Goal: Information Seeking & Learning: Learn about a topic

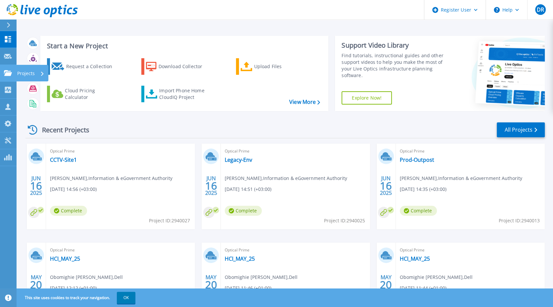
click at [8, 74] on icon at bounding box center [8, 73] width 8 height 6
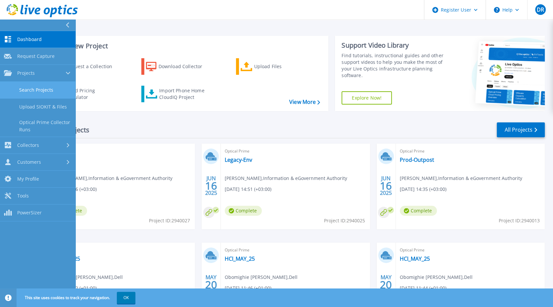
click at [34, 86] on link "Search Projects" at bounding box center [37, 90] width 75 height 17
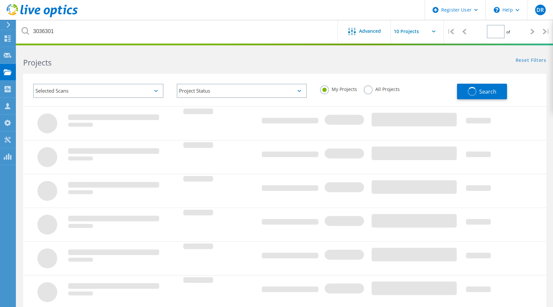
type input "1"
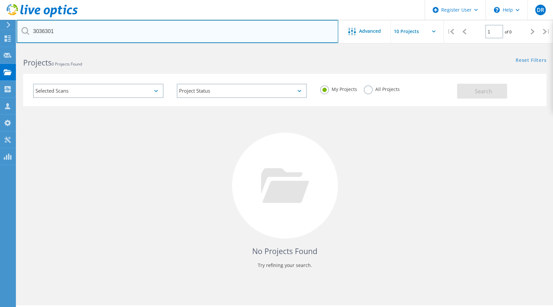
click at [46, 30] on input "3036301" at bounding box center [178, 31] width 322 height 23
paste input "2367429"
type input "2367429"
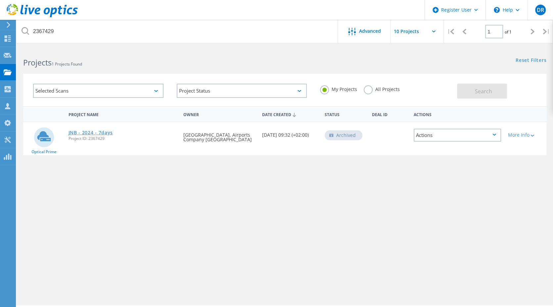
drag, startPoint x: 105, startPoint y: 132, endPoint x: 90, endPoint y: 134, distance: 15.1
click at [90, 134] on link "JNB - 2024 - 7days" at bounding box center [90, 132] width 45 height 5
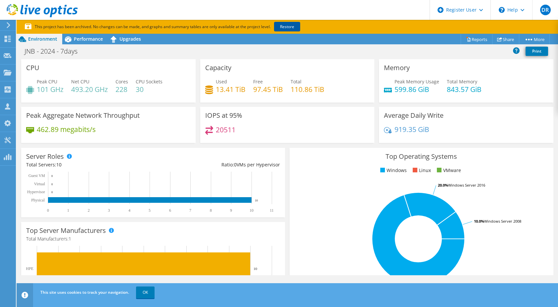
click at [289, 25] on link "Restore" at bounding box center [287, 27] width 26 height 10
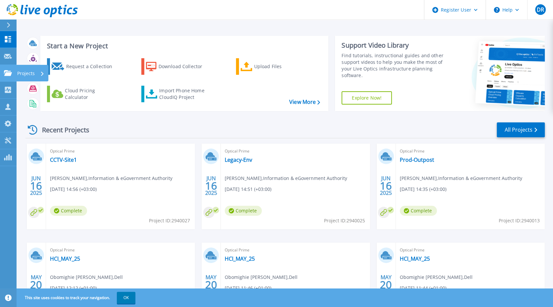
click at [4, 73] on icon at bounding box center [8, 73] width 8 height 6
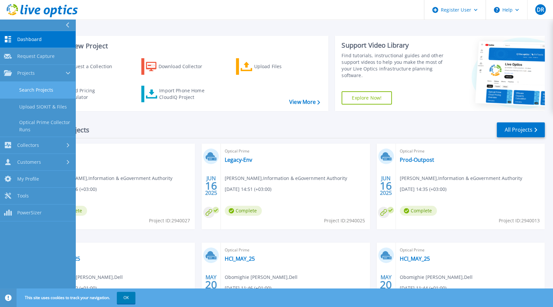
click at [40, 86] on link "Search Projects" at bounding box center [37, 90] width 75 height 17
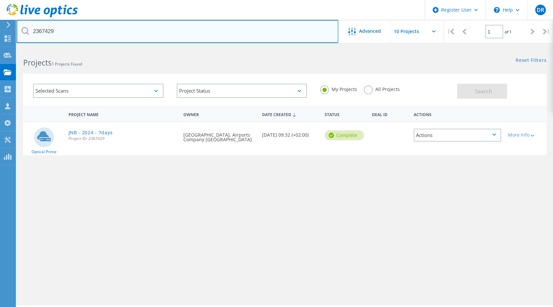
click at [187, 34] on input "2367429" at bounding box center [178, 31] width 322 height 23
paste input "4760"
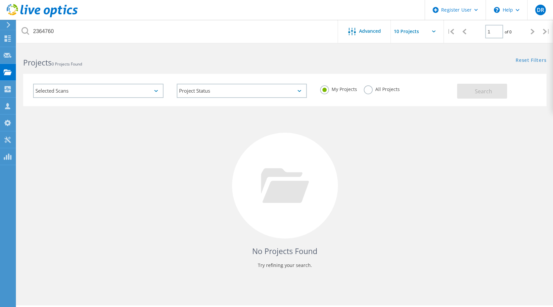
click at [368, 84] on div "My Projects All Projects" at bounding box center [385, 89] width 144 height 24
click at [367, 91] on label "All Projects" at bounding box center [382, 88] width 36 height 6
click at [0, 0] on input "All Projects" at bounding box center [0, 0] width 0 height 0
click at [470, 90] on button "Search" at bounding box center [482, 91] width 50 height 15
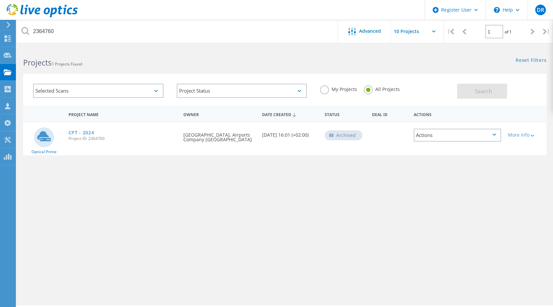
click at [125, 168] on div "Project Name Owner Date Created Status Deal Id Actions Optical Prime CPT - 2024…" at bounding box center [284, 192] width 523 height 172
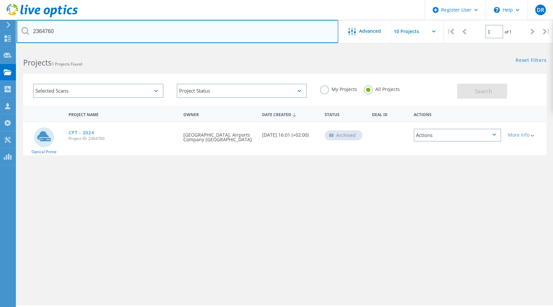
click at [33, 32] on input "2364760" at bounding box center [178, 31] width 322 height 23
paste input "531"
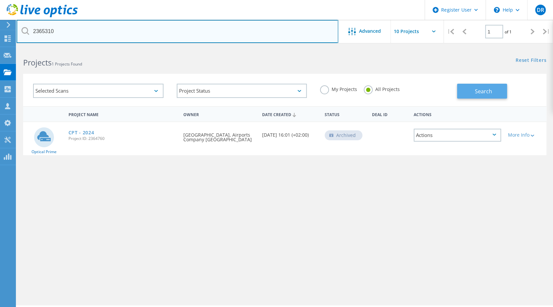
type input "2365310"
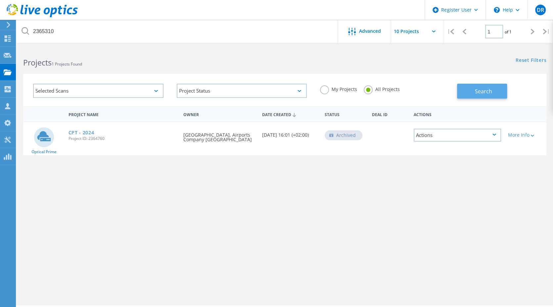
click at [483, 90] on span "Search" at bounding box center [483, 91] width 17 height 7
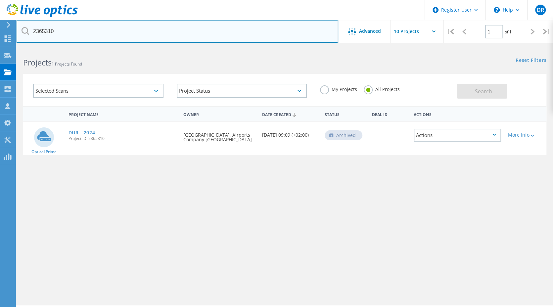
click at [82, 28] on input "2365310" at bounding box center [178, 31] width 322 height 23
click at [52, 31] on input "2365310" at bounding box center [178, 31] width 322 height 23
click at [88, 33] on input "2365310" at bounding box center [178, 31] width 322 height 23
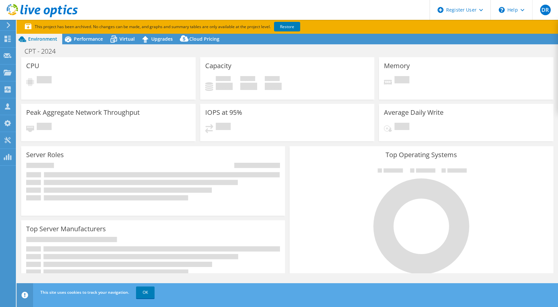
select select "USD"
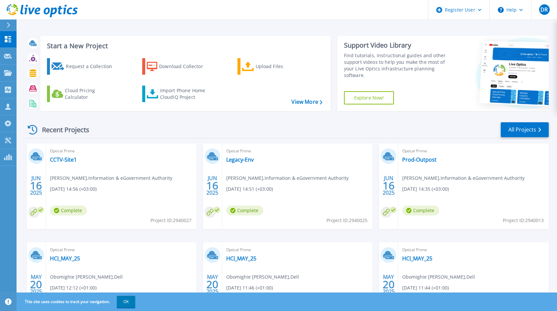
click at [180, 128] on div "Recent Projects All Projects" at bounding box center [287, 130] width 524 height 17
click at [3, 75] on link "Projects Projects" at bounding box center [8, 73] width 17 height 17
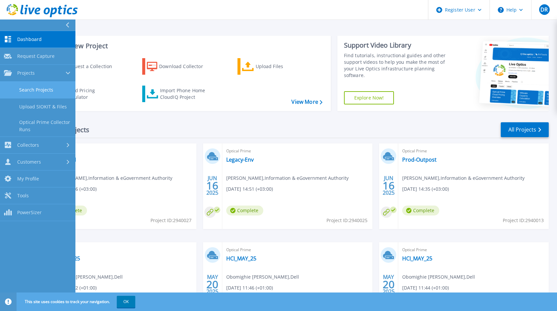
click at [40, 87] on link "Search Projects" at bounding box center [37, 90] width 75 height 17
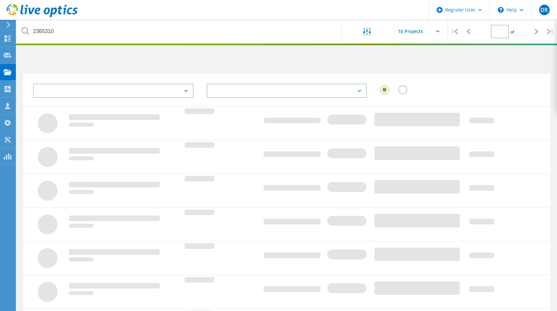
type input "1"
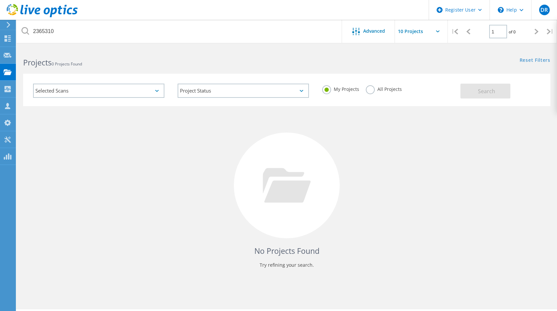
click at [363, 124] on div "No Projects Found Try refining your search." at bounding box center [287, 191] width 528 height 171
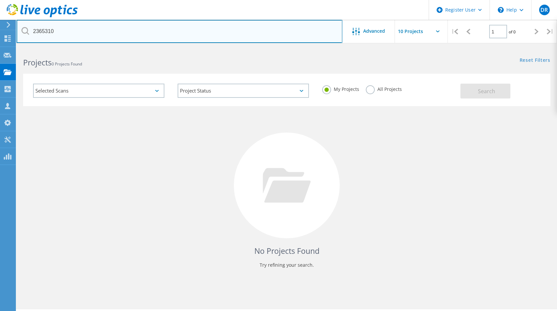
click at [44, 32] on input "2365310" at bounding box center [180, 31] width 326 height 23
paste input "7429"
drag, startPoint x: 69, startPoint y: 27, endPoint x: 513, endPoint y: 18, distance: 444.6
click at [513, 48] on div "Register User \n Help Explore Helpful Articles Contact Support DR Dell User Dam…" at bounding box center [278, 189] width 557 height 282
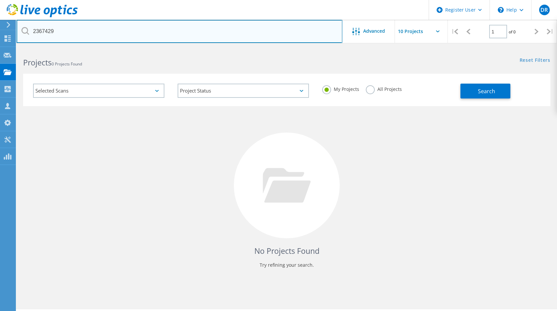
type input "2367429"
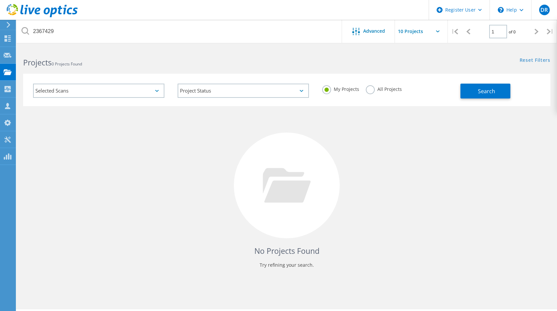
click at [368, 91] on label "All Projects" at bounding box center [384, 88] width 36 height 6
click at [0, 0] on input "All Projects" at bounding box center [0, 0] width 0 height 0
click at [368, 91] on label "All Projects" at bounding box center [384, 88] width 36 height 6
click at [0, 0] on input "All Projects" at bounding box center [0, 0] width 0 height 0
drag, startPoint x: 368, startPoint y: 91, endPoint x: 361, endPoint y: 33, distance: 58.3
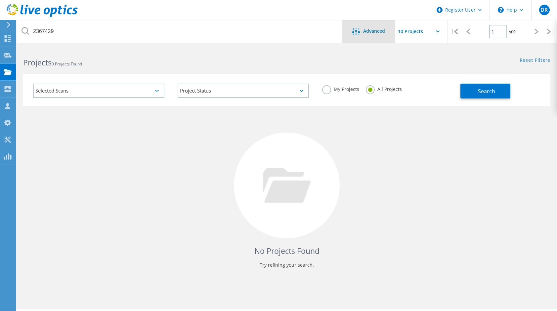
click at [361, 33] on div at bounding box center [358, 32] width 11 height 8
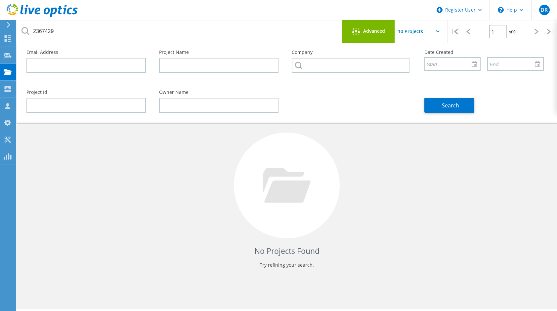
click at [361, 33] on div at bounding box center [358, 32] width 11 height 8
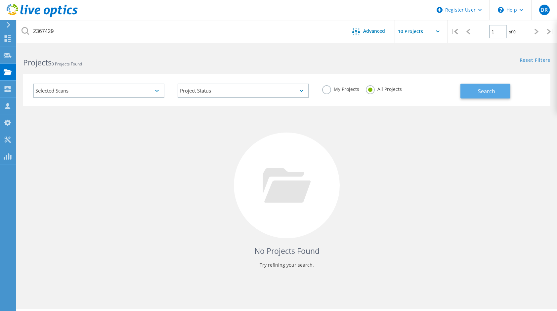
click at [482, 94] on span "Search" at bounding box center [486, 91] width 17 height 7
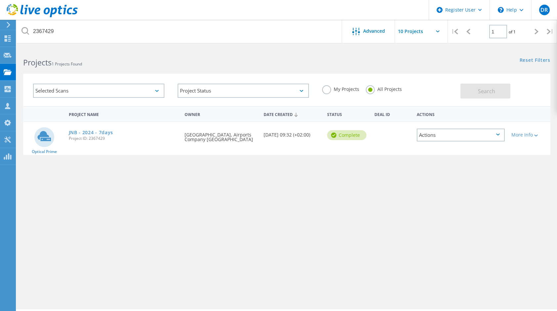
drag, startPoint x: 185, startPoint y: 135, endPoint x: 215, endPoint y: 134, distance: 29.8
drag, startPoint x: 215, startPoint y: 134, endPoint x: 197, endPoint y: 140, distance: 19.3
click at [197, 140] on div "Requested By Werick Venter, Airports Company South Africa" at bounding box center [220, 135] width 79 height 26
drag, startPoint x: 185, startPoint y: 136, endPoint x: 219, endPoint y: 144, distance: 34.7
click at [219, 144] on div "Requested By Werick Venter, Airports Company South Africa" at bounding box center [220, 135] width 79 height 26
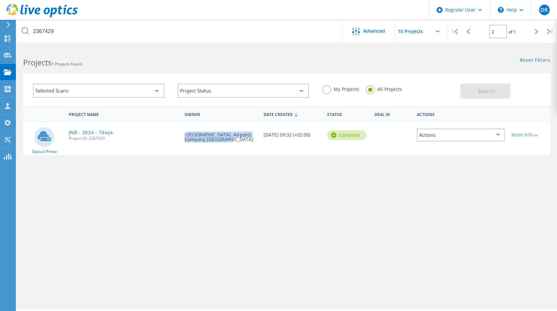
copy div "Werick Venter, Airports Company South Africa"
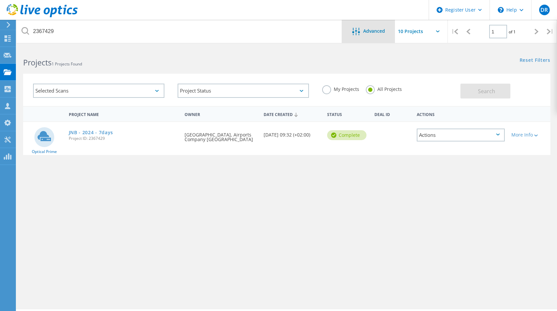
click at [367, 31] on span "Advanced" at bounding box center [374, 31] width 22 height 5
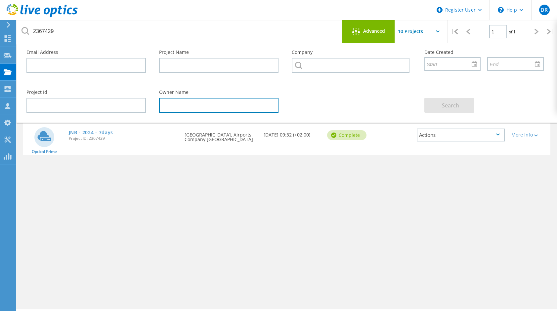
click at [177, 103] on input "text" at bounding box center [218, 105] width 119 height 15
paste input "Werick Venter, Airports Company South Africa"
type input "Werick Venter"
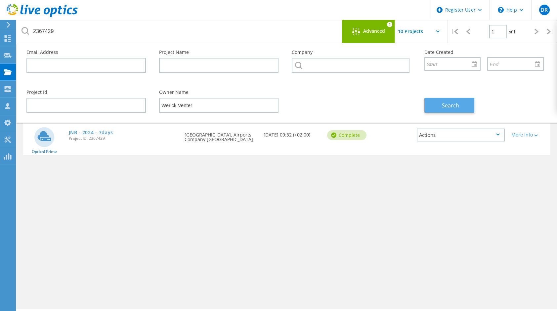
click at [429, 112] on button "Search" at bounding box center [450, 105] width 50 height 15
click at [351, 37] on div "Advanced 1" at bounding box center [368, 31] width 53 height 23
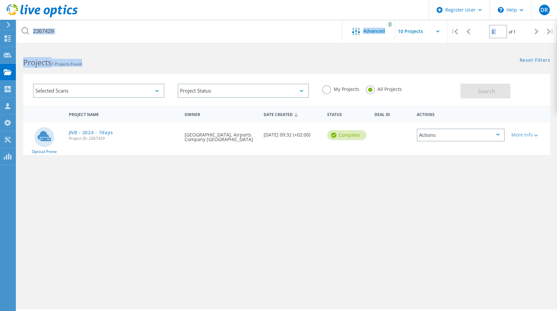
drag, startPoint x: 252, startPoint y: 45, endPoint x: 255, endPoint y: 37, distance: 9.0
click at [255, 37] on html "Register User \n Help Explore Helpful Articles Contact Support DR Dell User Dam…" at bounding box center [278, 165] width 557 height 330
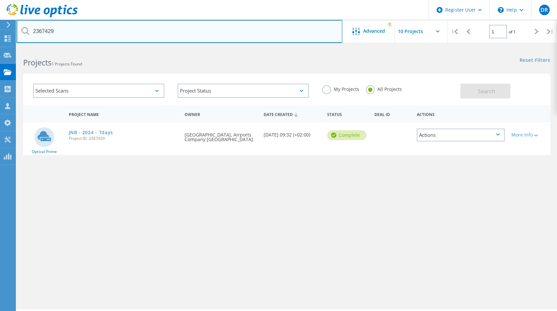
click at [255, 37] on input "2367429" at bounding box center [180, 31] width 326 height 23
type input "2"
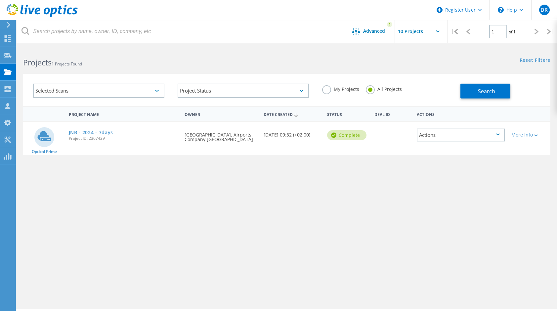
click at [409, 42] on input "text" at bounding box center [428, 31] width 66 height 23
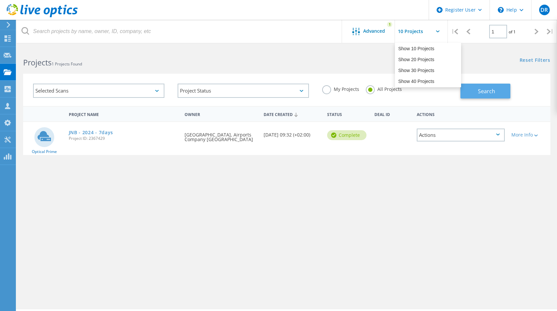
click at [480, 88] on span "Search" at bounding box center [486, 91] width 17 height 7
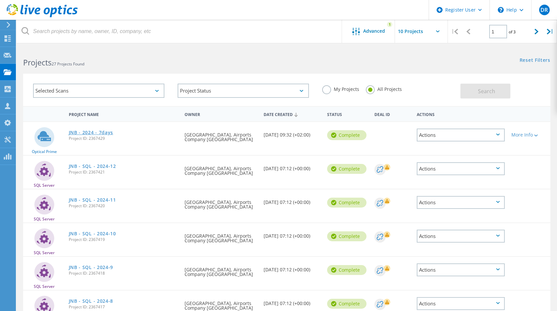
click at [93, 135] on link "JNB - 2024 - 7days" at bounding box center [91, 132] width 45 height 5
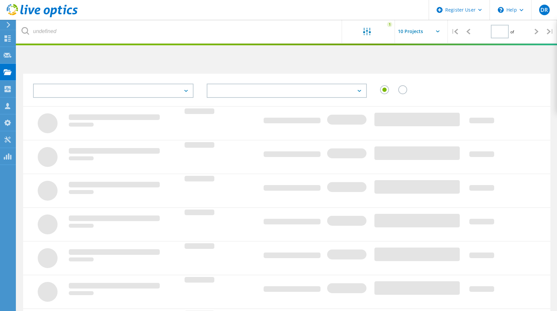
type input "1"
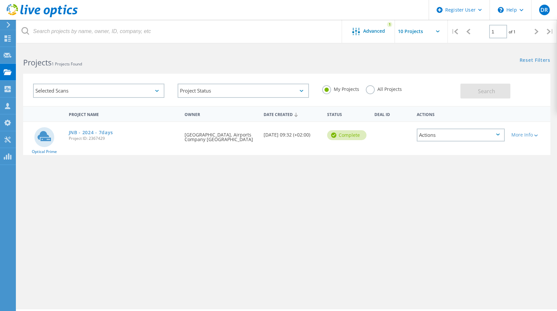
click at [391, 86] on label "All Projects" at bounding box center [384, 88] width 36 height 6
click at [0, 0] on input "All Projects" at bounding box center [0, 0] width 0 height 0
click at [493, 95] on button "Search" at bounding box center [486, 91] width 50 height 15
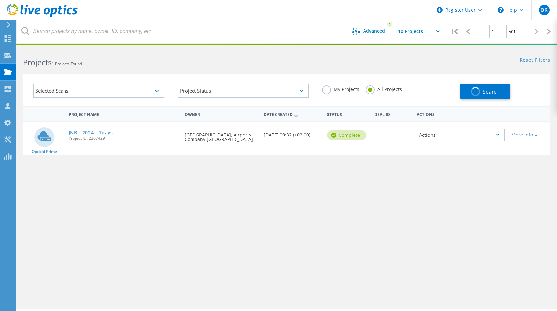
click at [123, 250] on div "Project Name Owner Date Created Status Deal Id Actions Optical Prime JNB - 2024…" at bounding box center [287, 192] width 528 height 172
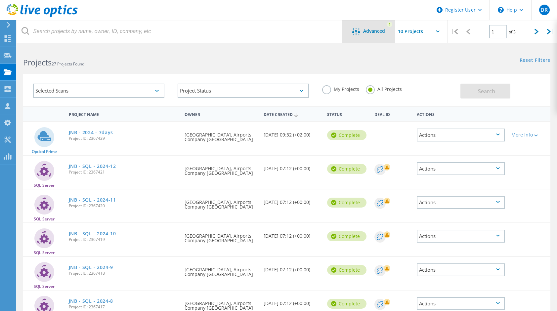
click at [364, 33] on span "Advanced" at bounding box center [374, 31] width 22 height 5
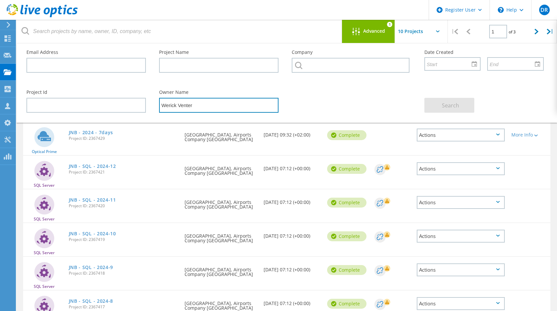
drag, startPoint x: 197, startPoint y: 105, endPoint x: 173, endPoint y: 103, distance: 24.2
click at [196, 102] on input "Werick Venter" at bounding box center [218, 105] width 119 height 15
type input "W"
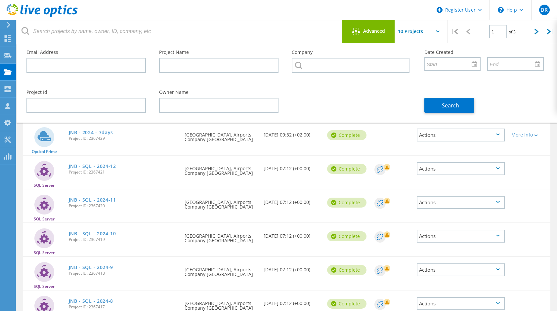
click at [367, 32] on span "Advanced" at bounding box center [374, 31] width 22 height 5
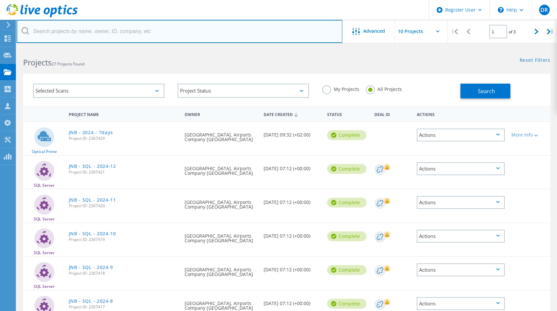
click at [200, 31] on input "text" at bounding box center [180, 31] width 326 height 23
paste input "2364760"
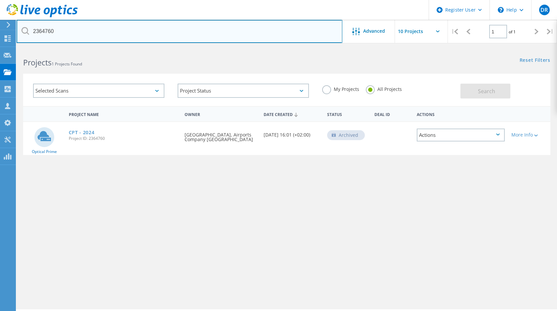
click at [55, 31] on input "2364760" at bounding box center [180, 31] width 326 height 23
type input "2"
paste input "2365310"
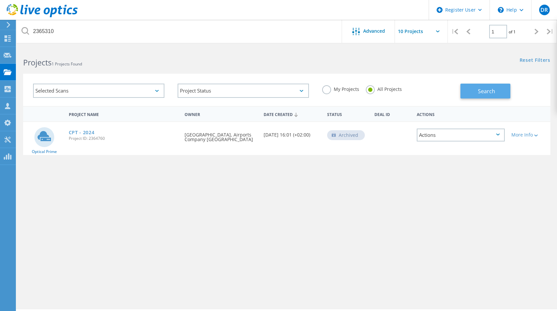
click at [486, 93] on span "Search" at bounding box center [486, 91] width 17 height 7
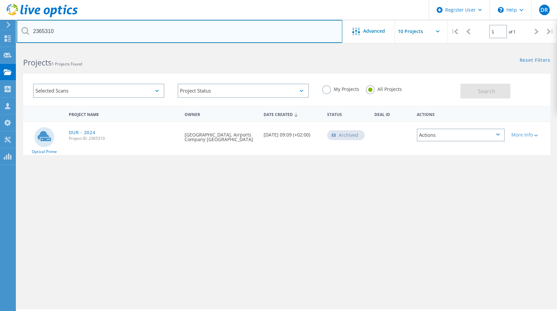
click at [71, 33] on input "2365310" at bounding box center [180, 31] width 326 height 23
type input "2"
paste input "1748817"
click at [71, 33] on input "1748817" at bounding box center [180, 31] width 326 height 23
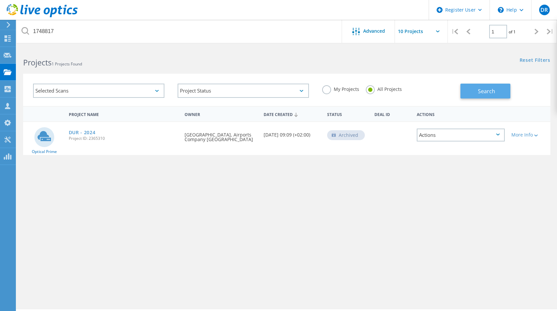
click at [464, 87] on button "Search" at bounding box center [486, 91] width 50 height 15
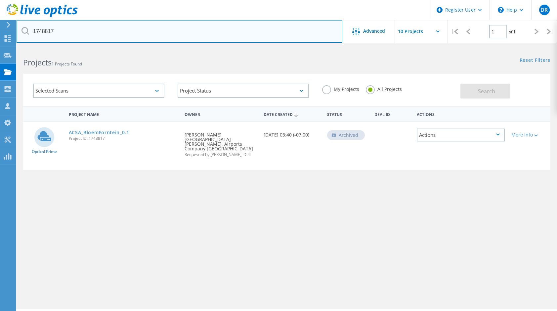
click at [89, 29] on input "1748817" at bounding box center [180, 31] width 326 height 23
paste input "21"
click at [89, 29] on input "1748821" at bounding box center [180, 31] width 326 height 23
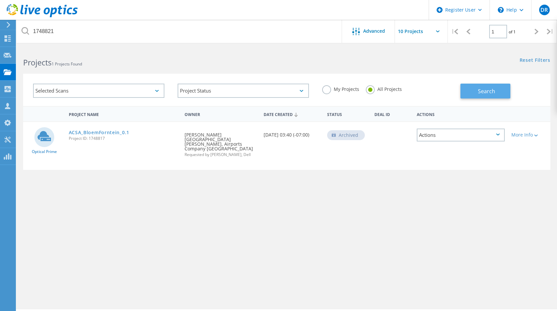
click at [492, 92] on span "Search" at bounding box center [486, 91] width 17 height 7
click at [197, 156] on div "Requested By Sias Berg, Airports Company South Africa Requested by Jacques Wate…" at bounding box center [220, 142] width 79 height 41
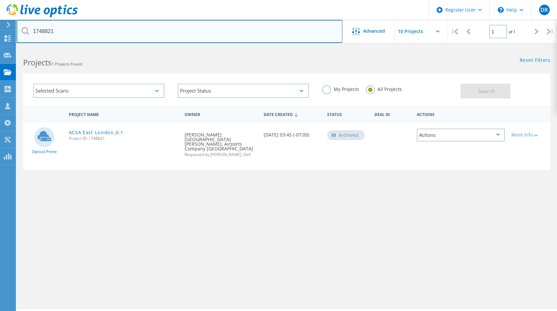
click at [49, 32] on input "1748821" at bounding box center [180, 31] width 326 height 23
paste input "55"
click at [49, 32] on input "1748855" at bounding box center [180, 31] width 326 height 23
type input "1748855"
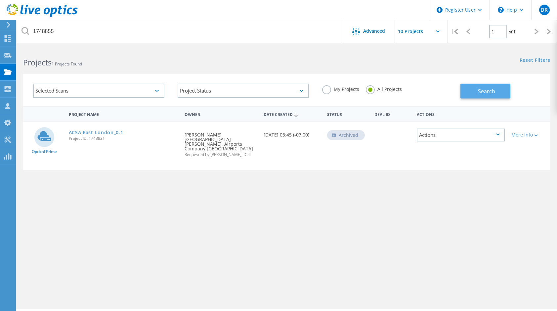
click at [488, 96] on button "Search" at bounding box center [486, 91] width 50 height 15
click at [114, 139] on span "Project ID: 1748855" at bounding box center [124, 139] width 110 height 4
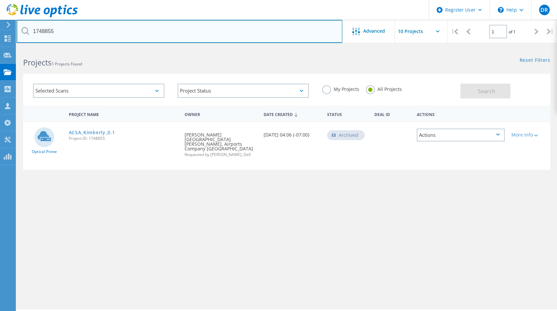
click at [44, 30] on input "1748855" at bounding box center [180, 31] width 326 height 23
paste input "0"
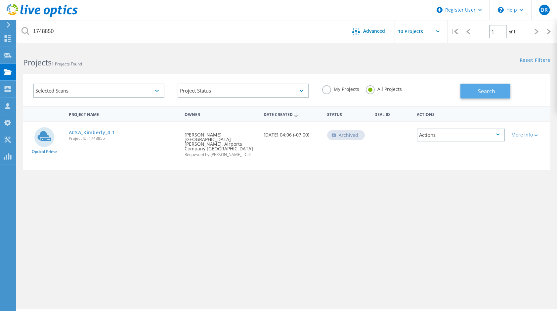
click at [494, 92] on span "Search" at bounding box center [486, 91] width 17 height 7
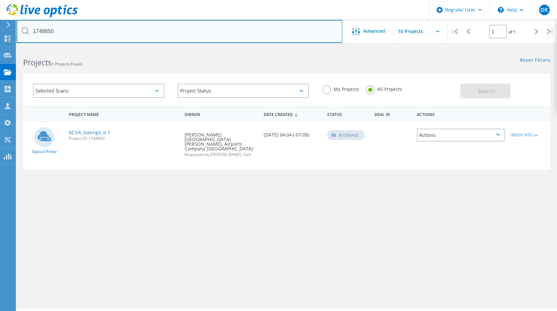
click at [83, 30] on input "1748850" at bounding box center [180, 31] width 326 height 23
paste input "7"
click at [83, 30] on input "1748857" at bounding box center [180, 31] width 326 height 23
type input "1748857"
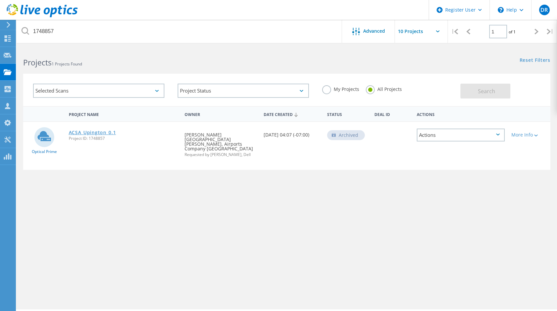
click at [104, 131] on link "ACSA_Upington_0.1" at bounding box center [92, 132] width 47 height 5
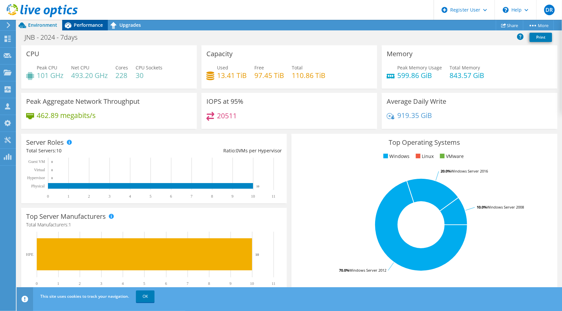
click at [87, 26] on span "Performance" at bounding box center [88, 25] width 29 height 6
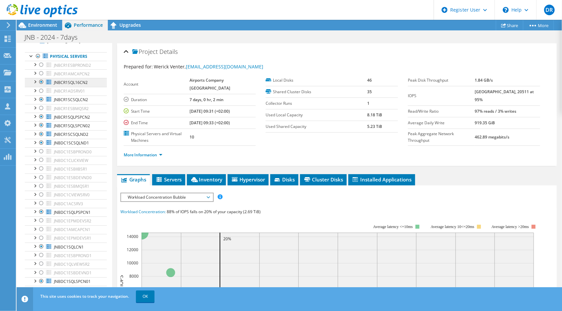
scroll to position [31, 0]
click at [63, 137] on span "JNBCR1SCSQLND2" at bounding box center [71, 134] width 34 height 6
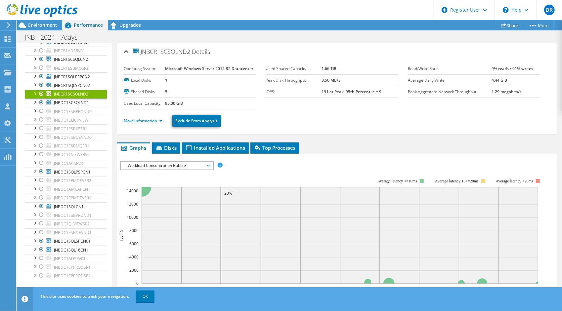
scroll to position [0, 0]
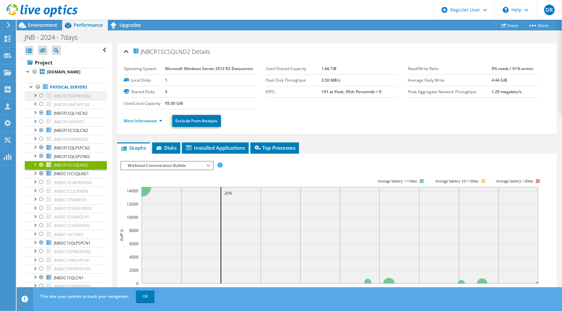
click at [34, 98] on div at bounding box center [34, 95] width 7 height 7
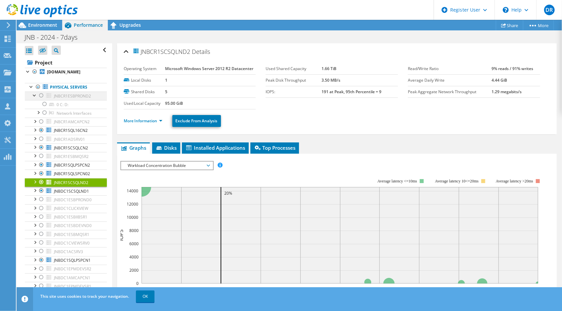
click at [34, 98] on div at bounding box center [34, 95] width 7 height 7
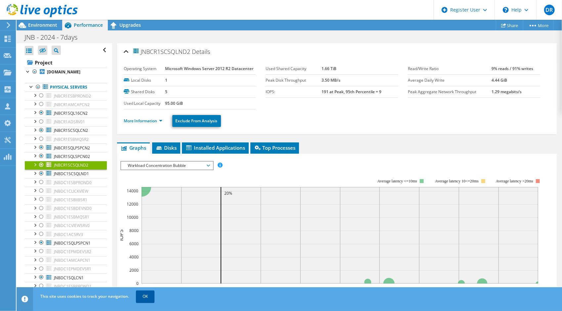
click at [150, 295] on link "OK" at bounding box center [145, 297] width 19 height 12
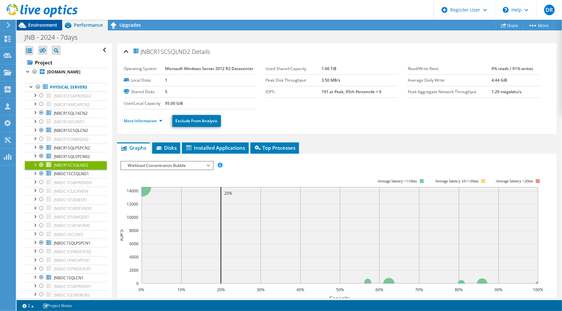
click at [40, 24] on span "Environment" at bounding box center [42, 25] width 29 height 6
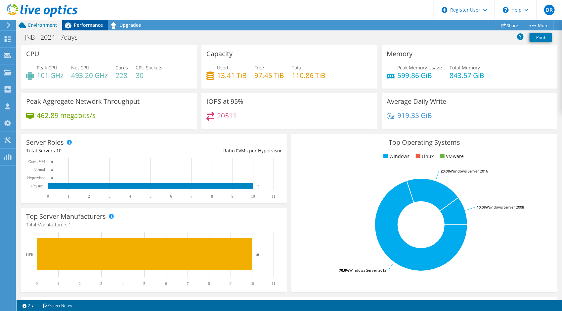
click at [89, 23] on span "Performance" at bounding box center [88, 25] width 29 height 6
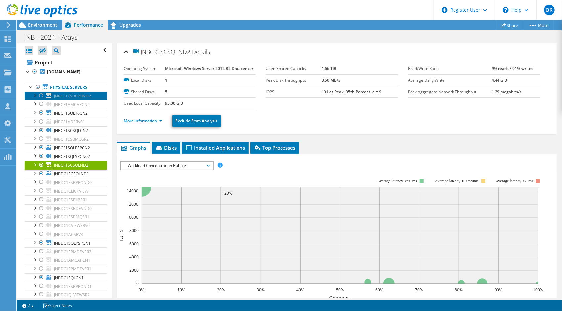
click at [68, 99] on span "JNBCR1ESBPROND2" at bounding box center [72, 96] width 37 height 6
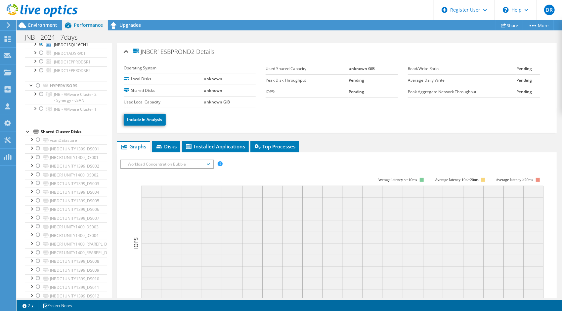
scroll to position [277, 0]
click at [37, 87] on div at bounding box center [38, 85] width 7 height 8
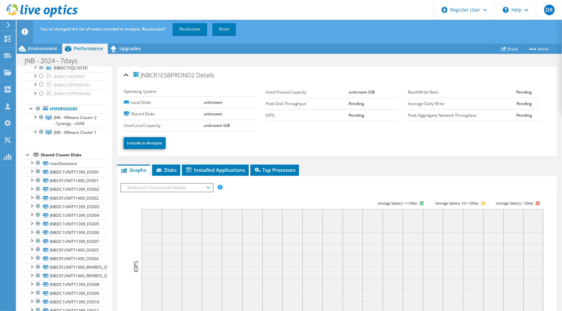
click at [194, 32] on link "Recalculate" at bounding box center [190, 29] width 34 height 12
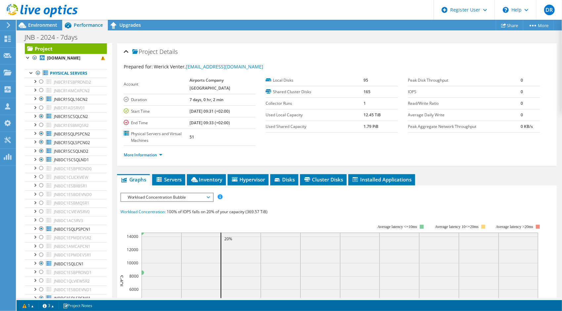
scroll to position [14, 0]
drag, startPoint x: 68, startPoint y: 90, endPoint x: 141, endPoint y: 101, distance: 74.6
click at [68, 87] on link "JNBCR1ESBPROND2" at bounding box center [66, 82] width 82 height 9
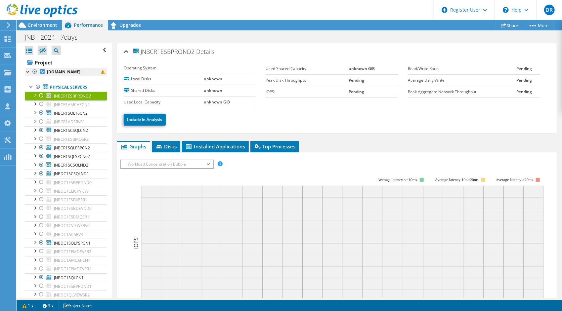
scroll to position [1, 0]
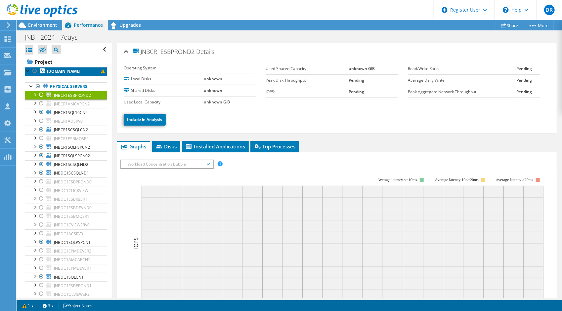
click at [63, 73] on b "jnbdc1syrnd4.acsa-airports.com" at bounding box center [63, 72] width 33 height 6
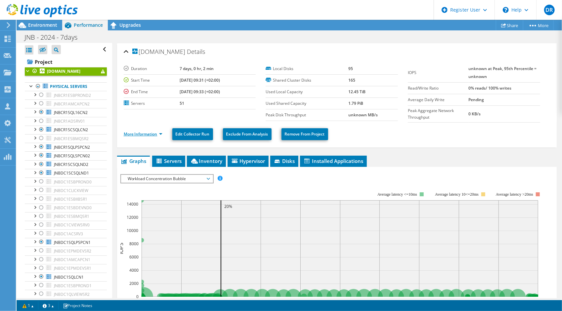
click at [154, 133] on link "More Information" at bounding box center [143, 134] width 39 height 6
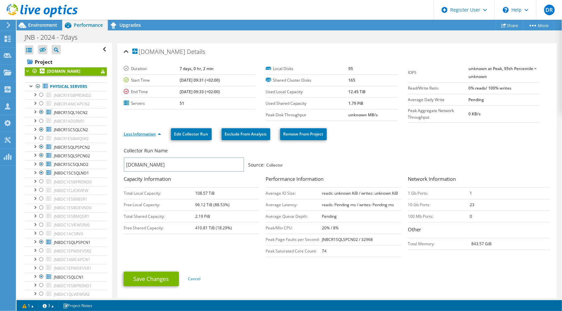
click at [154, 133] on link "Less Information" at bounding box center [142, 134] width 37 height 6
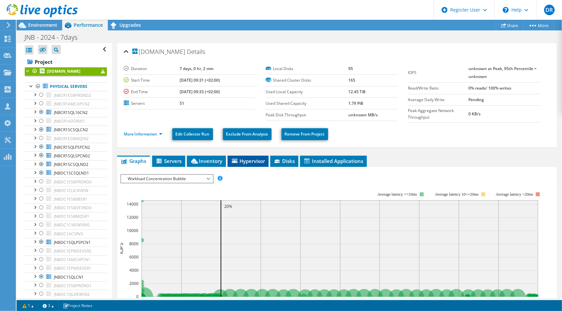
click at [248, 161] on span "Hypervisor" at bounding box center [248, 161] width 34 height 7
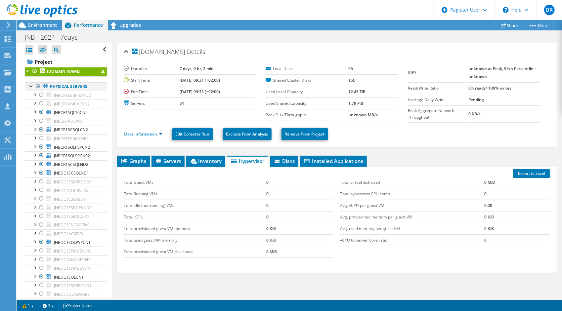
click at [38, 90] on div at bounding box center [38, 86] width 7 height 8
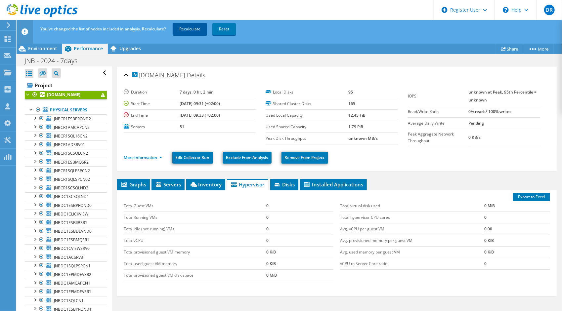
click at [182, 30] on link "Recalculate" at bounding box center [190, 29] width 34 height 12
click at [182, 30] on link "Recalculating..." at bounding box center [193, 29] width 41 height 12
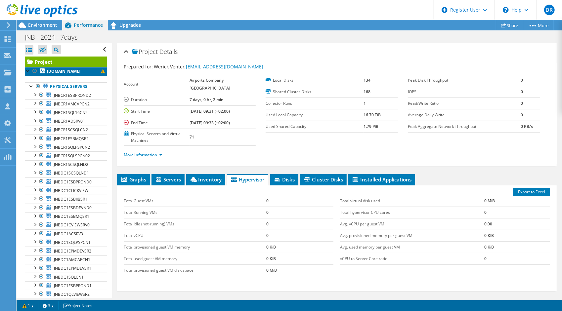
click at [63, 74] on b "jnbdc1syrnd4.acsa-airports.com" at bounding box center [63, 72] width 33 height 6
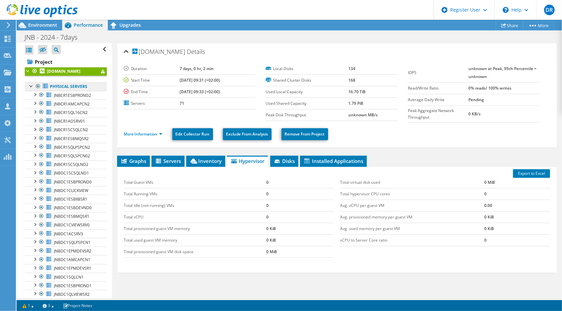
click at [64, 91] on link "Physical Servers" at bounding box center [66, 86] width 82 height 9
click at [31, 89] on div at bounding box center [31, 85] width 7 height 7
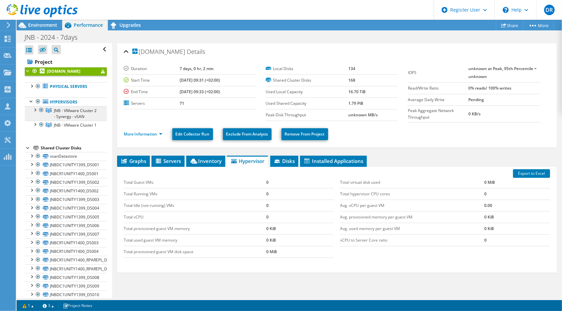
click at [61, 116] on span "JNB - VMware Cluster 2 - Synergy - vSAN" at bounding box center [75, 114] width 43 height 12
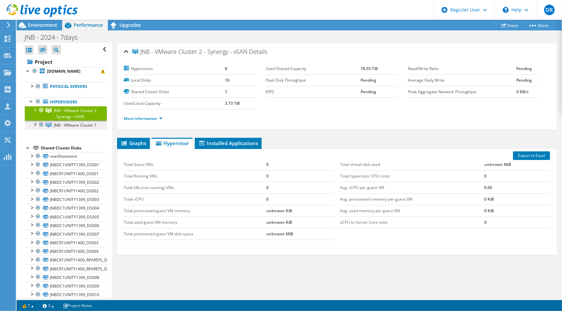
click at [61, 127] on link "JNB - VMware Cluster 1" at bounding box center [66, 125] width 82 height 9
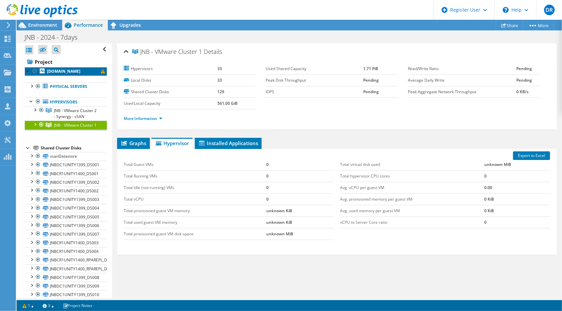
click at [58, 74] on link "[DOMAIN_NAME]" at bounding box center [66, 71] width 82 height 9
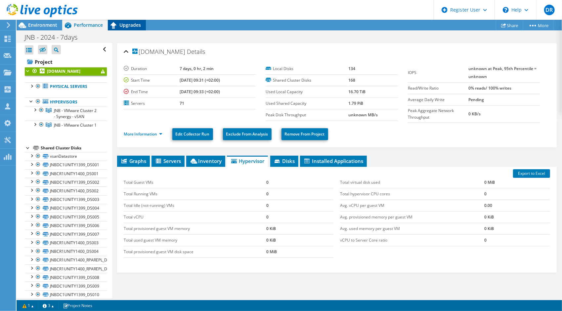
click at [122, 26] on span "Upgrades" at bounding box center [130, 25] width 22 height 6
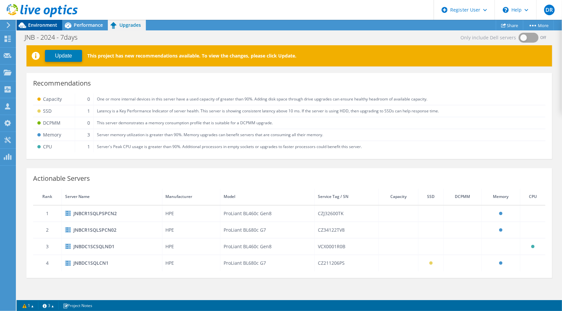
click at [50, 28] on div "Environment" at bounding box center [40, 25] width 46 height 11
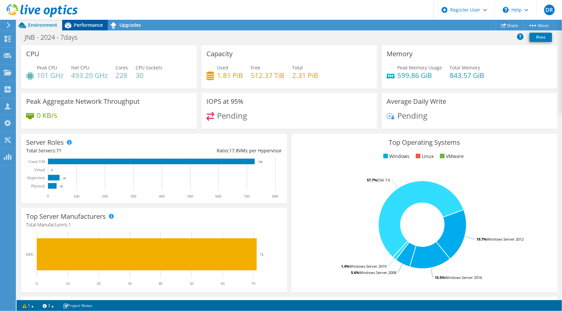
click at [79, 25] on span "Performance" at bounding box center [88, 25] width 29 height 6
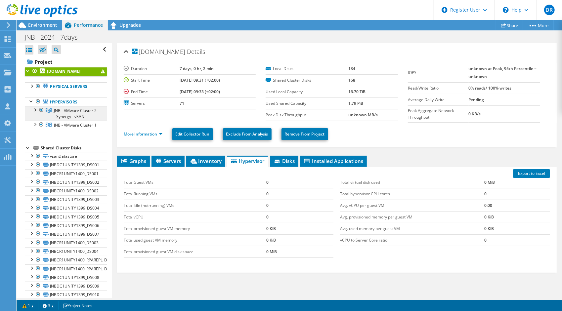
click at [36, 119] on link "JNB - VMware Cluster 2 - Synergy - vSAN" at bounding box center [66, 113] width 82 height 15
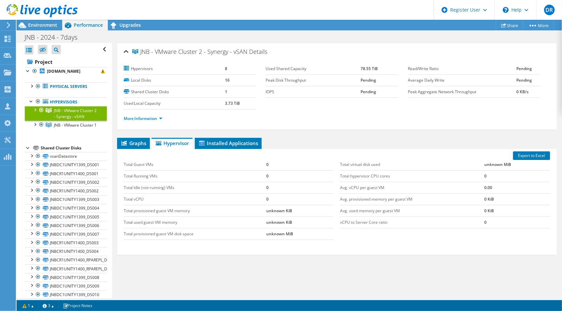
click at [35, 113] on div at bounding box center [34, 109] width 7 height 7
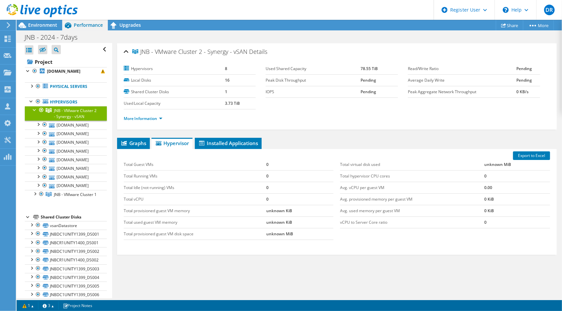
click at [35, 113] on div at bounding box center [34, 109] width 7 height 7
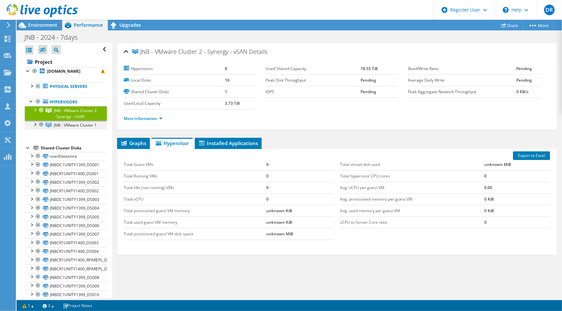
click at [35, 127] on div at bounding box center [34, 124] width 7 height 7
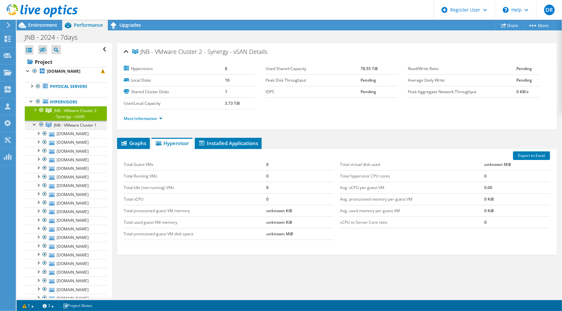
click at [35, 127] on div at bounding box center [34, 124] width 7 height 7
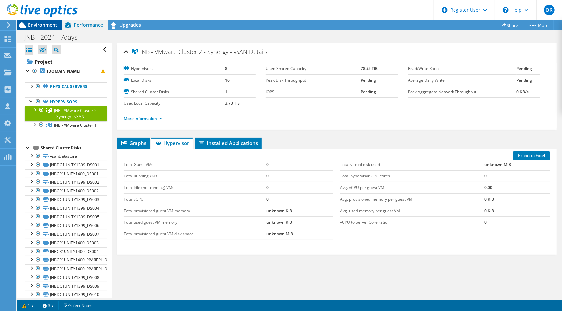
click at [49, 24] on span "Environment" at bounding box center [42, 25] width 29 height 6
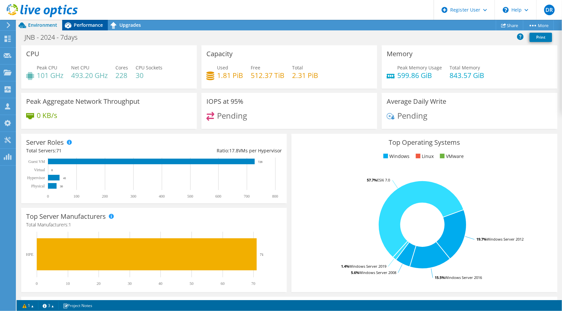
click at [92, 28] on div "Performance" at bounding box center [85, 25] width 46 height 11
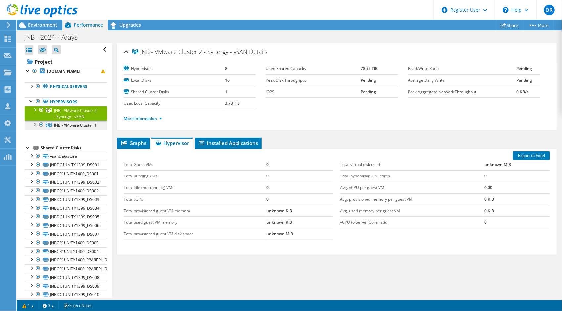
click at [64, 128] on span "JNB - VMware Cluster 1" at bounding box center [75, 125] width 43 height 6
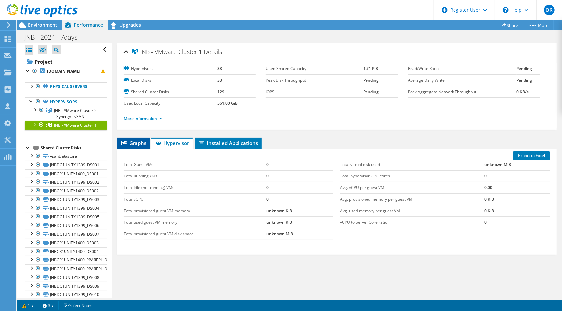
click at [138, 140] on span "Graphs" at bounding box center [133, 143] width 26 height 7
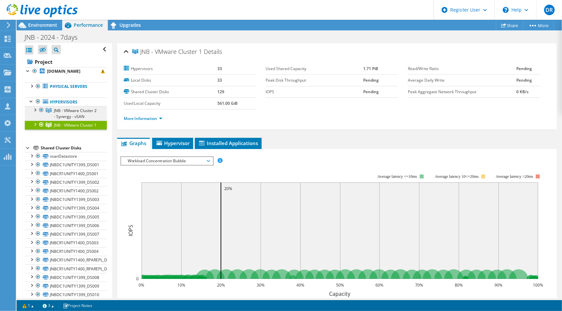
click at [60, 118] on span "JNB - VMware Cluster 2 - Synergy - vSAN" at bounding box center [75, 114] width 43 height 12
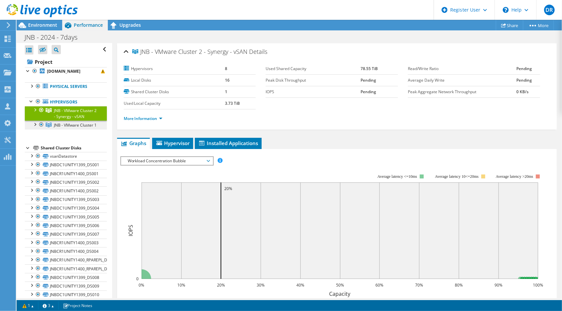
click at [61, 128] on span "JNB - VMware Cluster 1" at bounding box center [75, 125] width 43 height 6
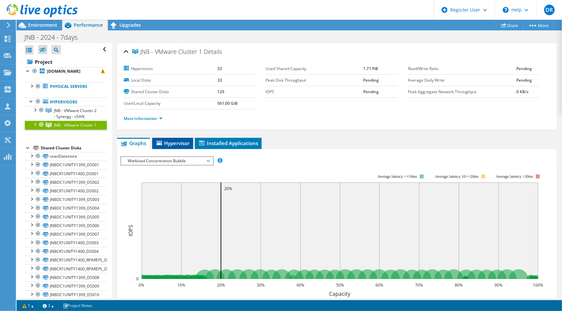
click at [171, 140] on span "Hypervisor" at bounding box center [173, 143] width 34 height 7
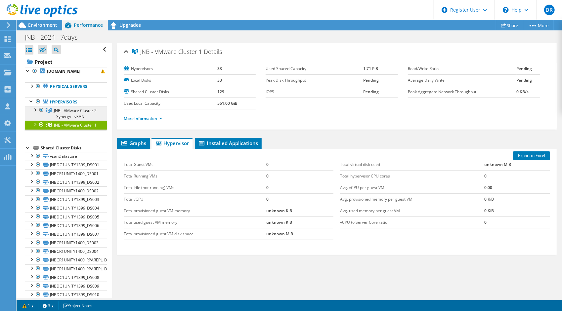
click at [63, 116] on span "JNB - VMware Cluster 2 - Synergy - vSAN" at bounding box center [75, 114] width 43 height 12
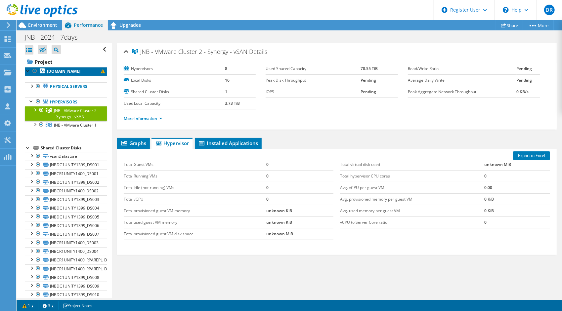
click at [60, 73] on b "[DOMAIN_NAME]" at bounding box center [63, 72] width 33 height 6
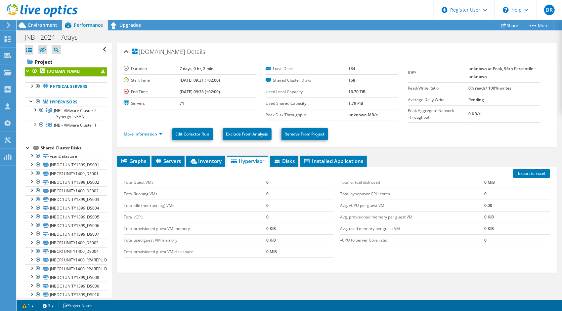
click at [101, 73] on span at bounding box center [103, 72] width 4 height 4
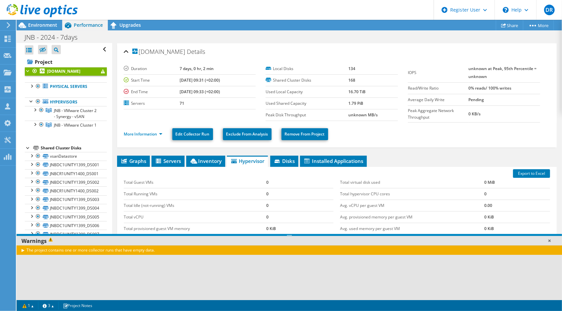
click at [550, 242] on link at bounding box center [549, 241] width 7 height 7
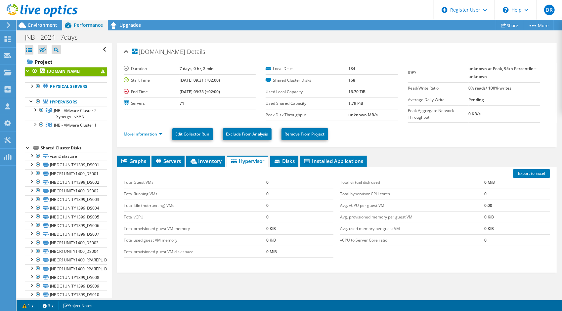
click at [375, 162] on ul "Graphs Servers Inventory Hypervisor Disks Cluster Disks Installed Applications" at bounding box center [337, 161] width 440 height 11
click at [163, 63] on td "Duration" at bounding box center [152, 69] width 56 height 12
click at [32, 89] on div at bounding box center [31, 85] width 7 height 7
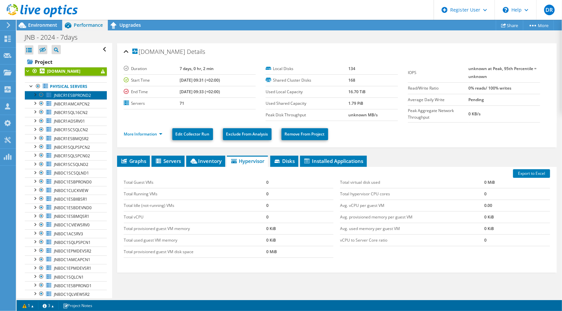
click at [65, 98] on span "JNBCR1ESBPROND2" at bounding box center [72, 96] width 37 height 6
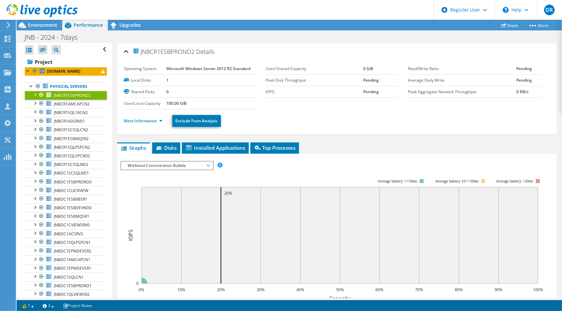
click at [164, 165] on span "Workload Concentration Bubble" at bounding box center [166, 166] width 85 height 8
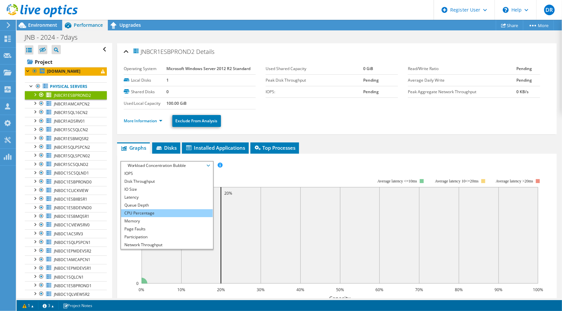
click at [157, 211] on li "CPU Percentage" at bounding box center [167, 214] width 92 height 8
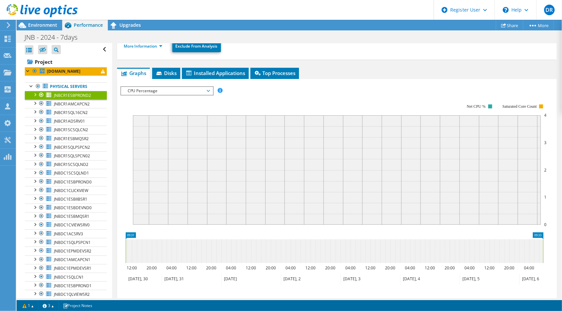
scroll to position [75, 0]
click at [77, 107] on span "JNBCR1AMCAPCN2" at bounding box center [72, 104] width 36 height 6
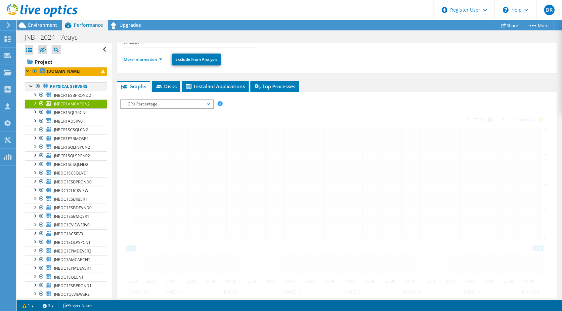
click at [38, 90] on div at bounding box center [38, 86] width 7 height 8
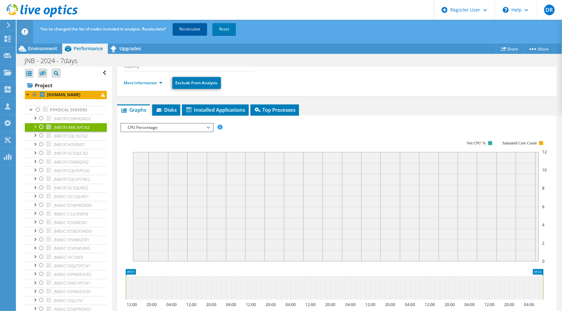
click at [188, 28] on link "Recalculate" at bounding box center [190, 29] width 34 height 12
click at [40, 45] on div "Environment" at bounding box center [40, 48] width 46 height 11
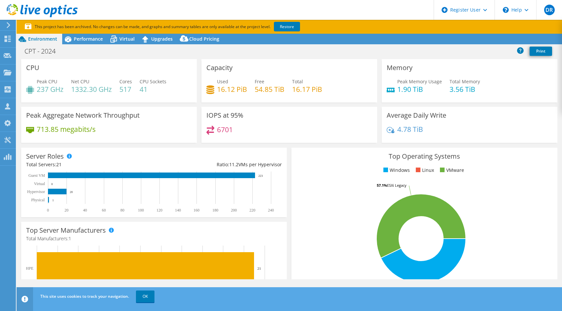
select select "USWest"
select select "USD"
click at [280, 26] on link "Restore" at bounding box center [287, 27] width 26 height 10
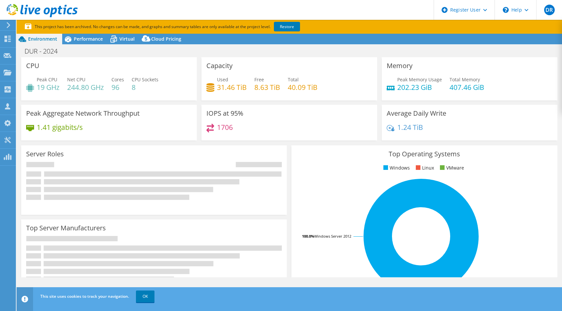
select select "USEast"
select select "USD"
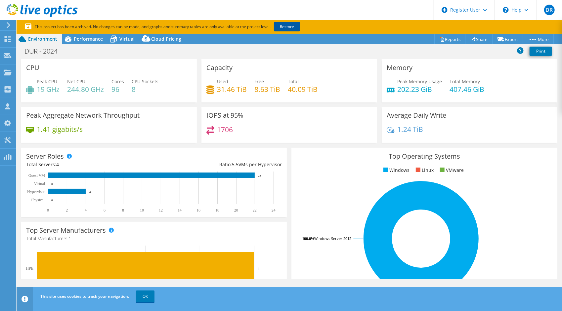
click at [295, 29] on link "Restore" at bounding box center [287, 27] width 26 height 10
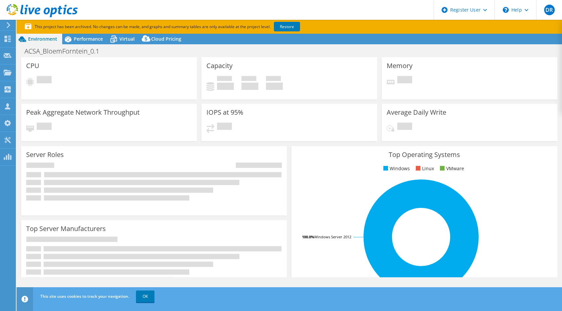
select select "USD"
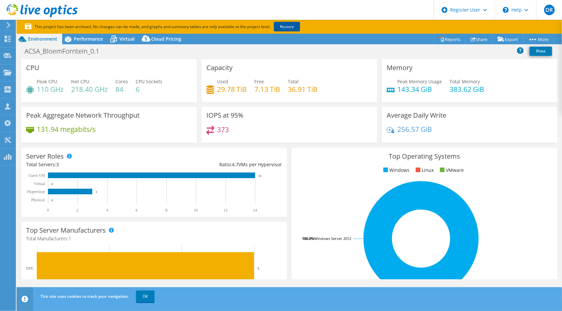
click at [281, 26] on link "Restore" at bounding box center [287, 27] width 26 height 10
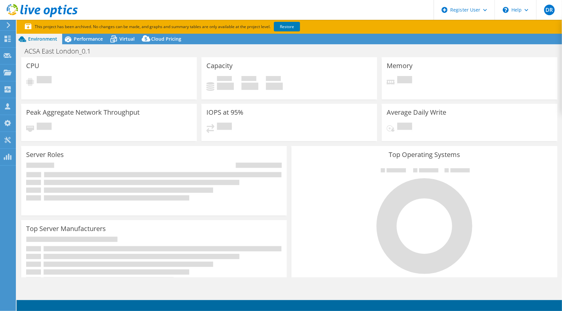
select select "USD"
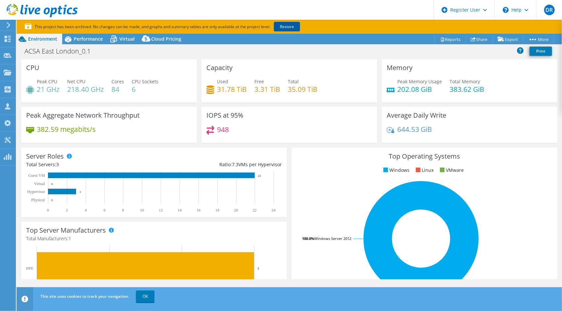
click at [296, 24] on link "Restore" at bounding box center [287, 27] width 26 height 10
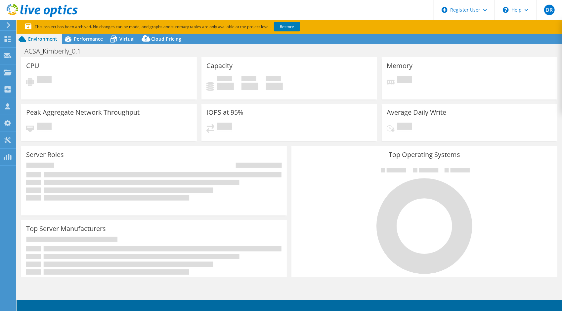
select select "USD"
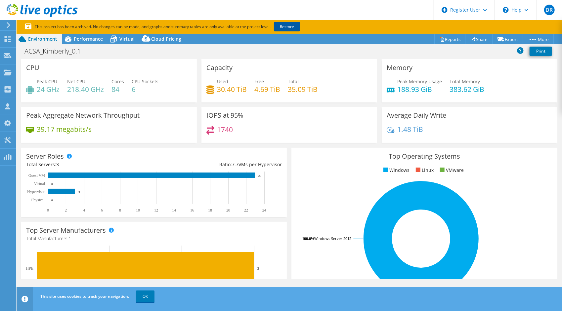
click at [289, 26] on link "Restore" at bounding box center [287, 27] width 26 height 10
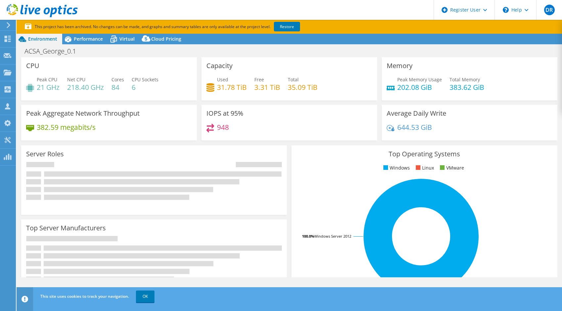
select select "USD"
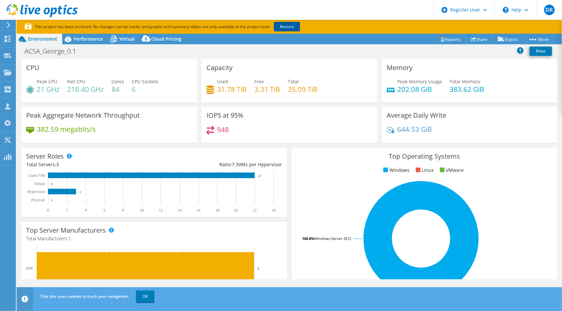
click at [288, 27] on link "Restore" at bounding box center [287, 27] width 26 height 10
click at [288, 27] on p "This project has been archived. No changes can be made, and graphs and summary …" at bounding box center [187, 26] width 324 height 7
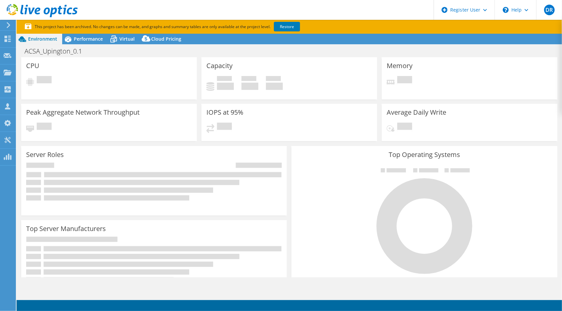
select select "USD"
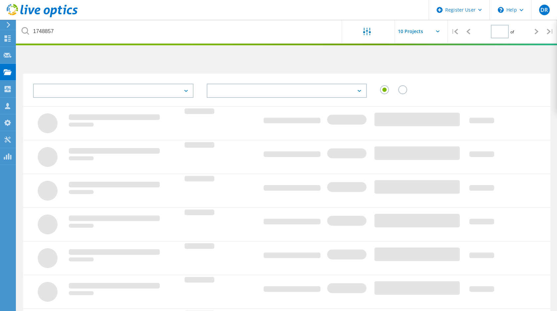
type input "1"
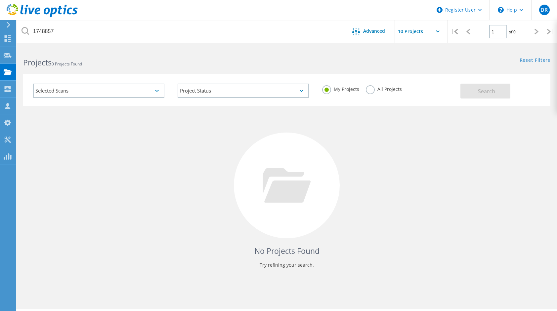
click at [366, 87] on label "All Projects" at bounding box center [384, 88] width 36 height 6
click at [0, 0] on input "All Projects" at bounding box center [0, 0] width 0 height 0
click at [483, 91] on span "Search" at bounding box center [486, 91] width 17 height 7
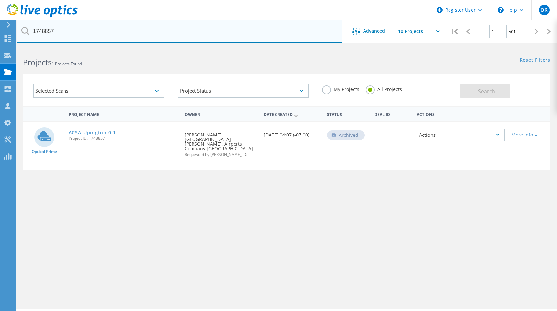
click at [48, 30] on input "1748857" at bounding box center [180, 31] width 326 height 23
paste input "809704"
type input "1809704"
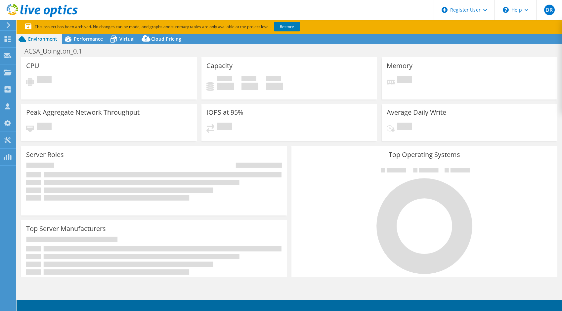
select select "USD"
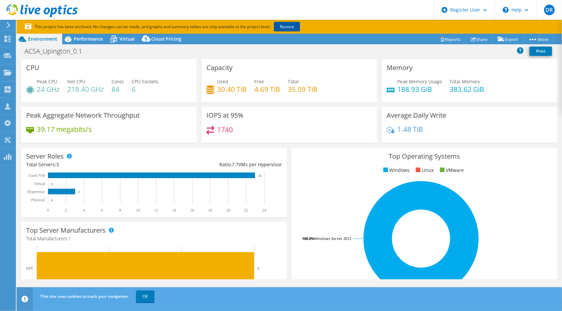
click at [284, 26] on link "Restore" at bounding box center [287, 27] width 26 height 10
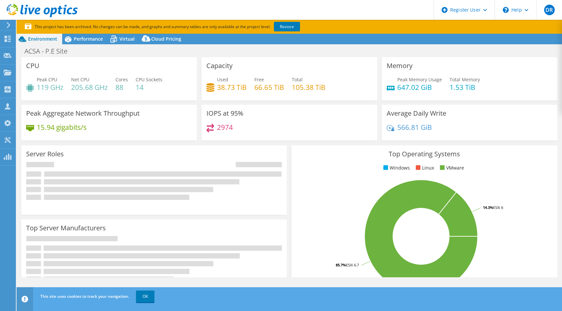
select select "USD"
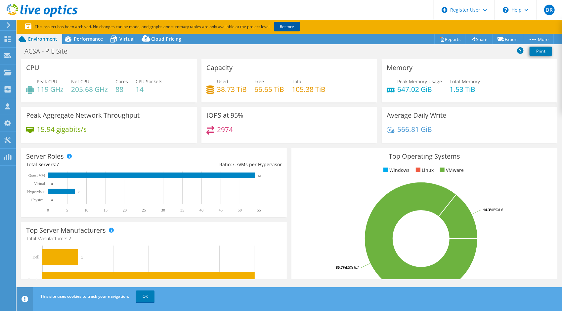
click at [285, 26] on link "Restore" at bounding box center [287, 27] width 26 height 10
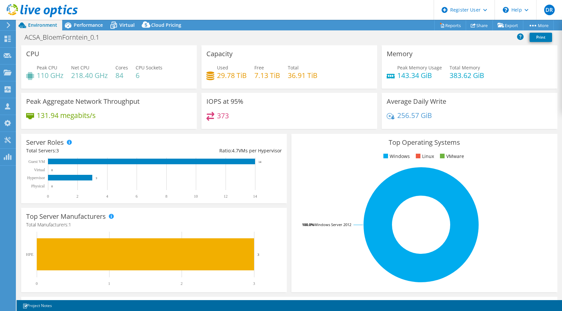
select select "USD"
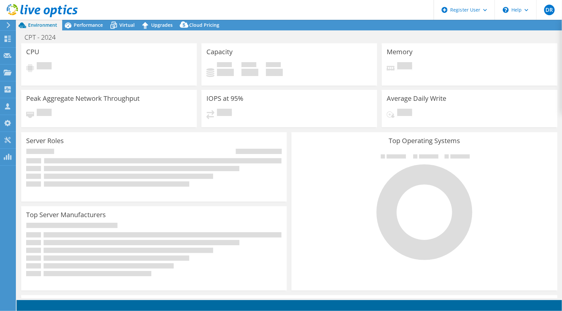
select select "USD"
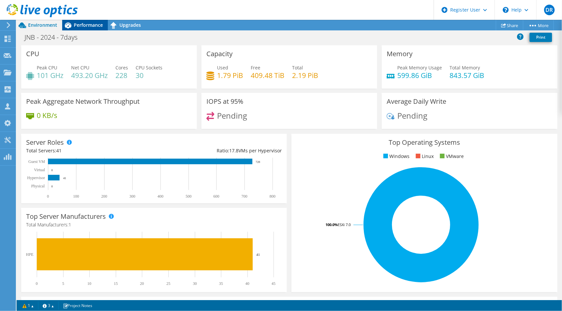
scroll to position [75, 0]
click at [66, 28] on icon at bounding box center [68, 26] width 12 height 12
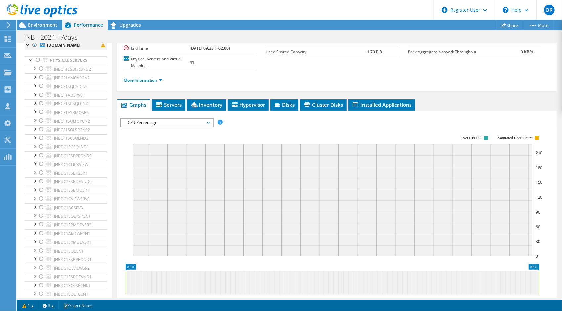
scroll to position [26, 0]
click at [89, 74] on link "JNBCR1ESBPROND2" at bounding box center [66, 70] width 82 height 9
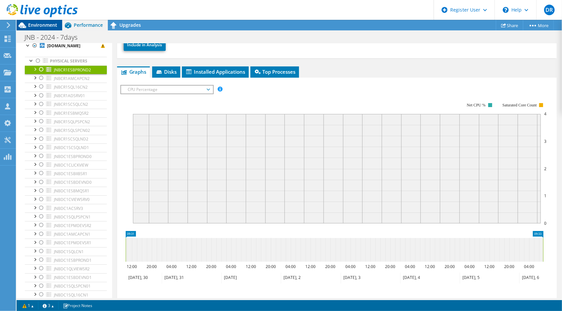
click at [44, 23] on span "Environment" at bounding box center [42, 25] width 29 height 6
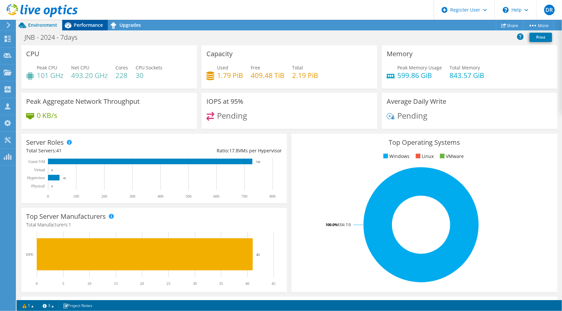
click at [81, 21] on div "Performance" at bounding box center [85, 25] width 46 height 11
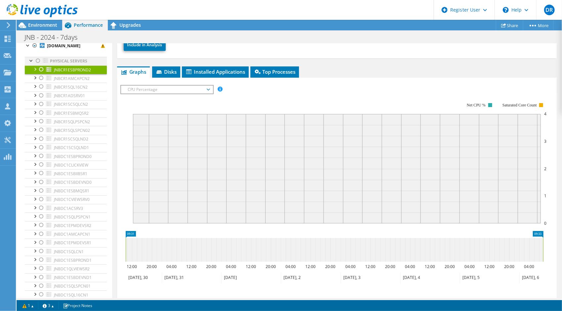
click at [38, 65] on div at bounding box center [38, 61] width 7 height 8
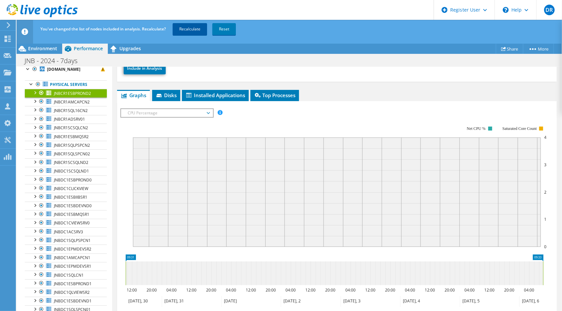
click at [184, 28] on link "Recalculate" at bounding box center [190, 29] width 34 height 12
click at [184, 28] on link "Recalculating..." at bounding box center [193, 29] width 41 height 12
click at [46, 44] on div "Environment" at bounding box center [40, 48] width 46 height 11
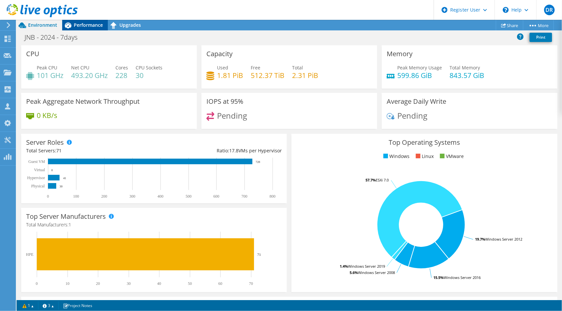
click at [81, 26] on span "Performance" at bounding box center [88, 25] width 29 height 6
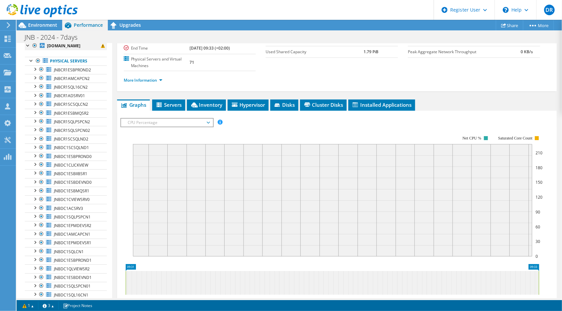
click at [28, 45] on div at bounding box center [28, 45] width 7 height 7
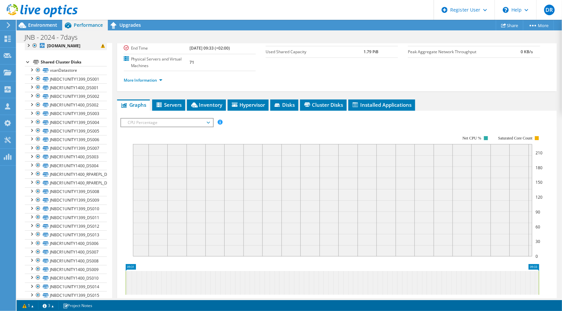
click at [29, 44] on div at bounding box center [28, 45] width 7 height 7
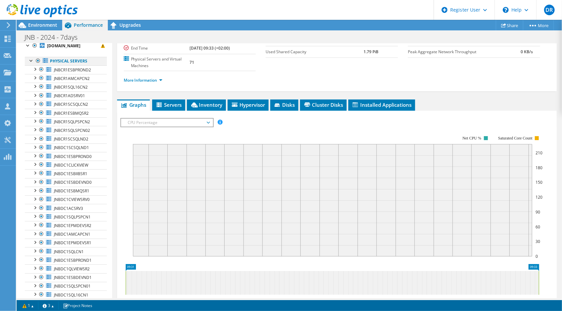
click at [30, 64] on div at bounding box center [31, 60] width 7 height 7
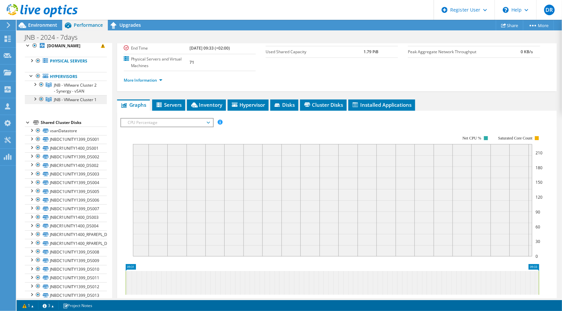
click at [64, 103] on span "JNB - VMware Cluster 1" at bounding box center [75, 100] width 43 height 6
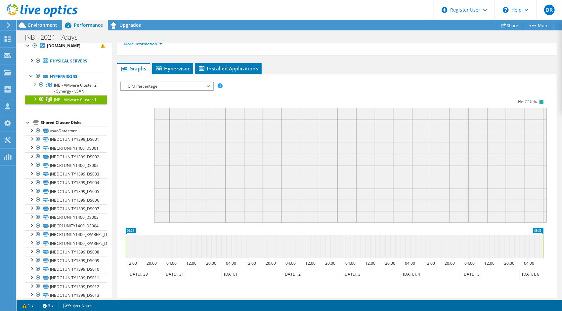
click at [140, 84] on span "CPU Percentage" at bounding box center [166, 86] width 85 height 8
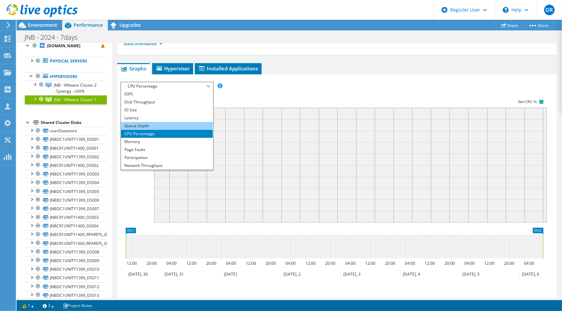
click at [136, 122] on li "Queue Depth" at bounding box center [167, 126] width 92 height 8
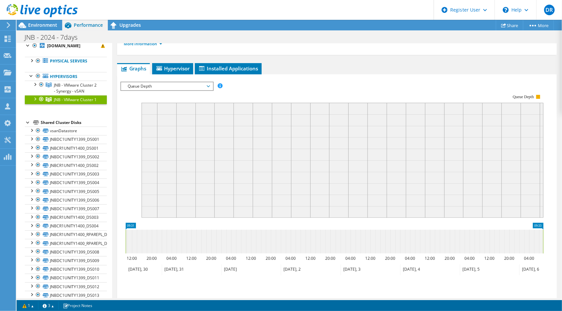
click at [152, 86] on span "Queue Depth" at bounding box center [166, 86] width 85 height 8
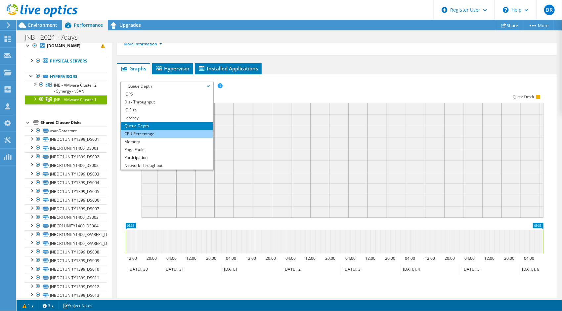
click at [142, 130] on li "CPU Percentage" at bounding box center [167, 134] width 92 height 8
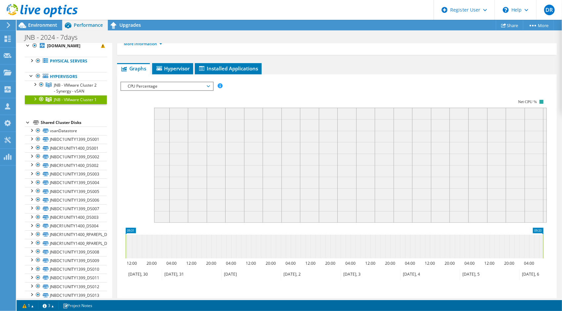
click at [36, 102] on div at bounding box center [34, 98] width 7 height 7
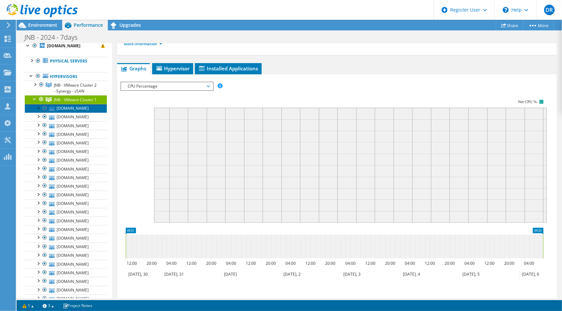
click at [70, 113] on link "[DOMAIN_NAME]" at bounding box center [66, 108] width 82 height 9
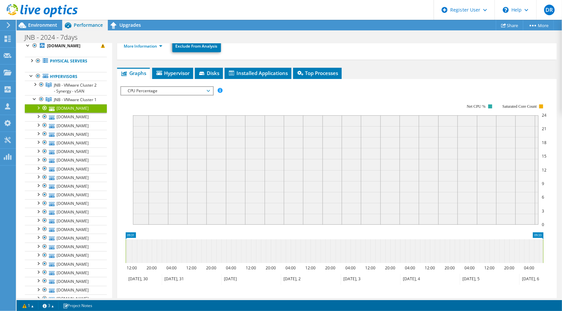
scroll to position [0, 0]
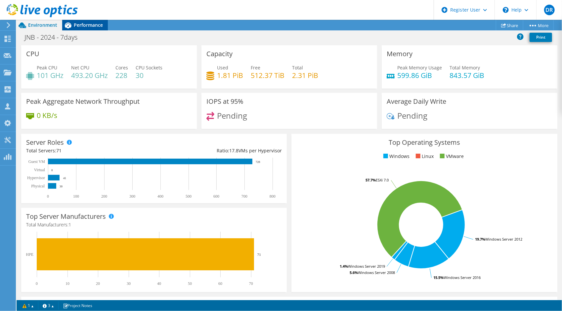
click at [80, 26] on span "Performance" at bounding box center [88, 25] width 29 height 6
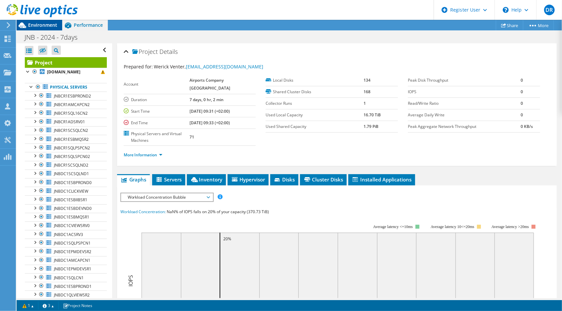
click at [37, 24] on span "Environment" at bounding box center [42, 25] width 29 height 6
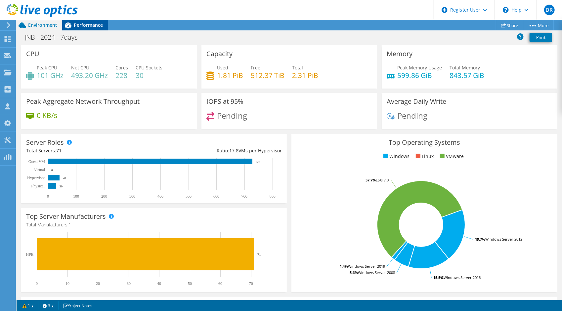
click at [90, 26] on span "Performance" at bounding box center [88, 25] width 29 height 6
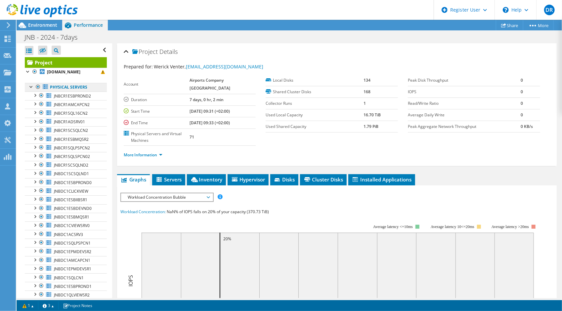
click at [56, 92] on link "Physical Servers" at bounding box center [66, 87] width 82 height 9
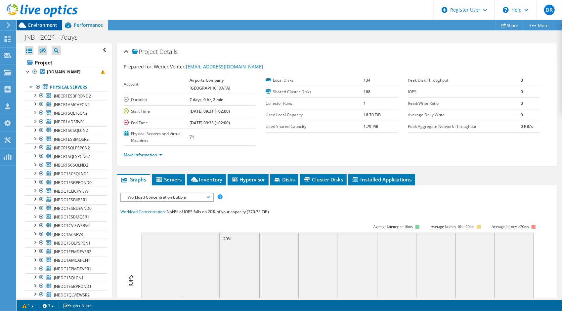
click at [46, 25] on span "Environment" at bounding box center [42, 25] width 29 height 6
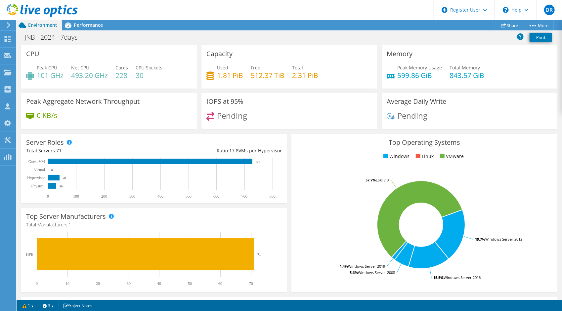
drag, startPoint x: 92, startPoint y: 4, endPoint x: 60, endPoint y: 8, distance: 32.4
click at [60, 8] on use at bounding box center [42, 10] width 71 height 13
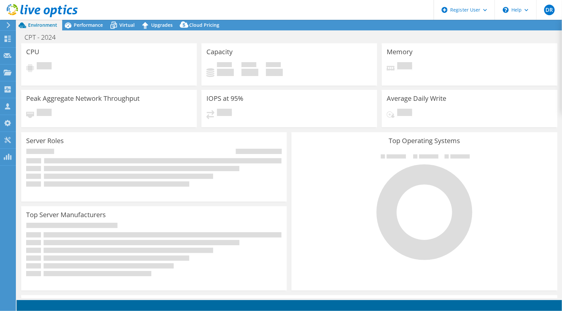
select select "USWest"
select select "USD"
select select "USEast"
select select "USD"
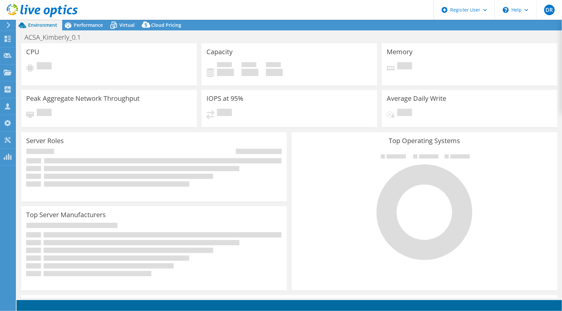
select select "USD"
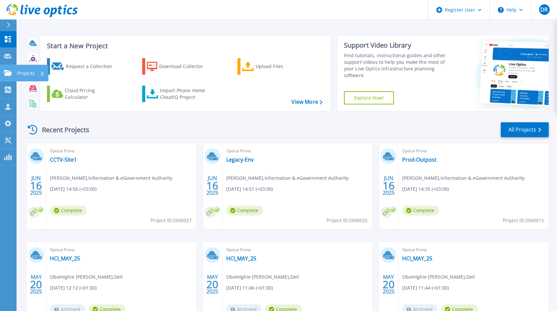
click at [8, 76] on link "Projects Projects" at bounding box center [8, 73] width 17 height 17
click at [167, 130] on div "Recent Projects All Projects" at bounding box center [287, 130] width 524 height 17
click at [18, 73] on p "Projects" at bounding box center [26, 73] width 18 height 17
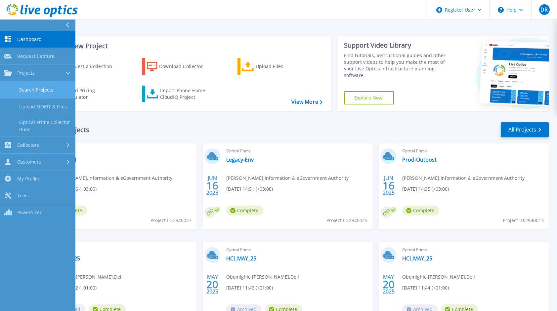
click at [26, 90] on link "Search Projects" at bounding box center [37, 90] width 75 height 17
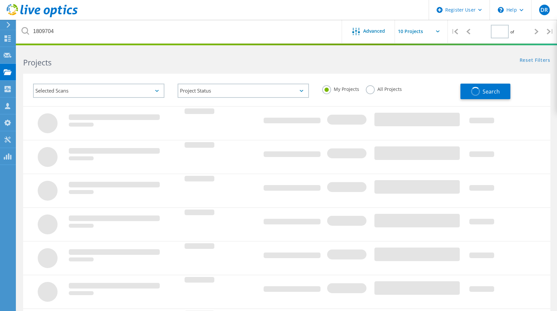
type input "1"
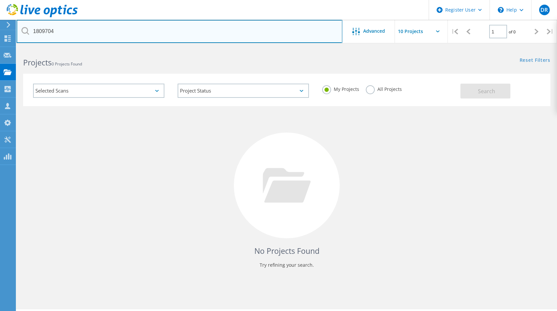
click at [204, 34] on input "1809704" at bounding box center [180, 31] width 326 height 23
type input "1"
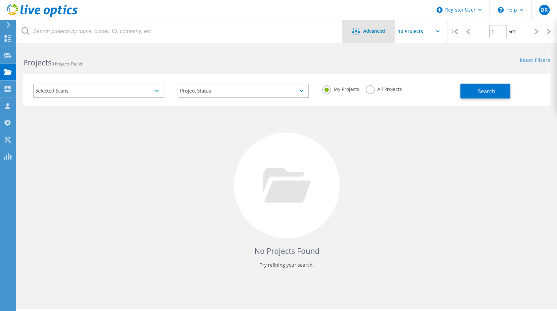
click at [367, 30] on span "Advanced" at bounding box center [374, 31] width 22 height 5
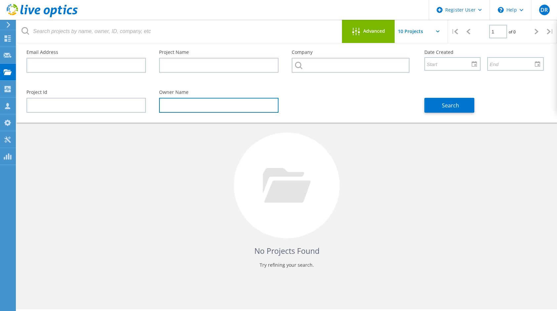
click at [227, 102] on input "text" at bounding box center [218, 105] width 119 height 15
paste input "1809704"
type input "1"
click at [227, 102] on input "text" at bounding box center [218, 105] width 119 height 15
type input "w"
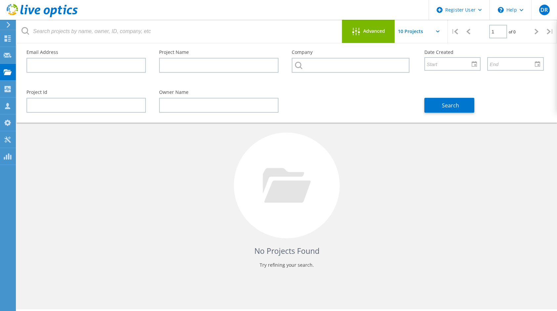
click at [374, 33] on span "Advanced" at bounding box center [374, 31] width 22 height 5
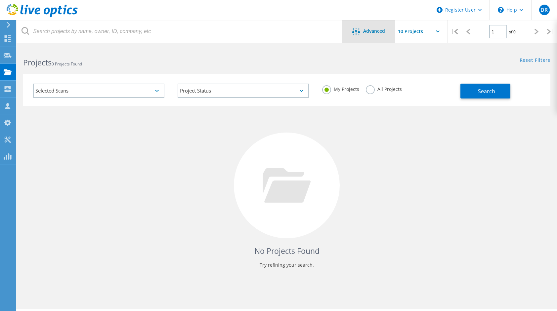
click at [374, 33] on span "Advanced" at bounding box center [374, 31] width 22 height 5
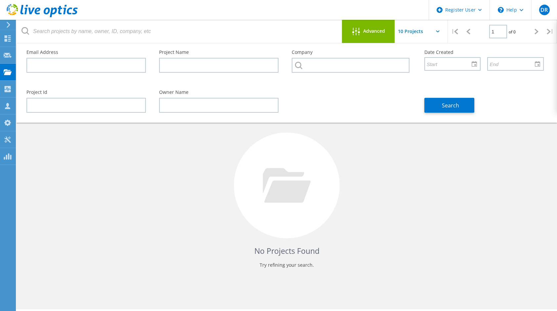
click at [374, 33] on span "Advanced" at bounding box center [374, 31] width 22 height 5
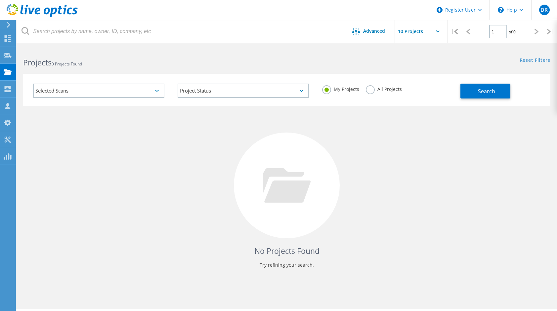
click at [390, 93] on div "All Projects" at bounding box center [384, 90] width 36 height 10
click at [383, 91] on label "All Projects" at bounding box center [384, 88] width 36 height 6
click at [0, 0] on input "All Projects" at bounding box center [0, 0] width 0 height 0
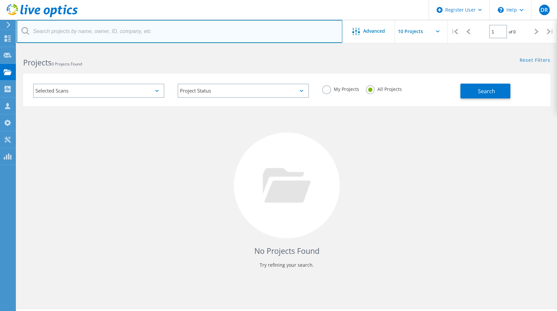
drag, startPoint x: 125, startPoint y: 37, endPoint x: 106, endPoint y: 34, distance: 19.1
click at [106, 34] on input "text" at bounding box center [180, 31] width 326 height 23
paste input "2367429"
type input "2367429"
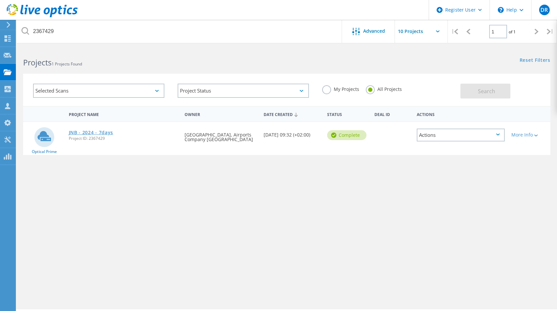
click at [78, 132] on link "JNB - 2024 - 7days" at bounding box center [91, 132] width 45 height 5
